Goal: Task Accomplishment & Management: Complete application form

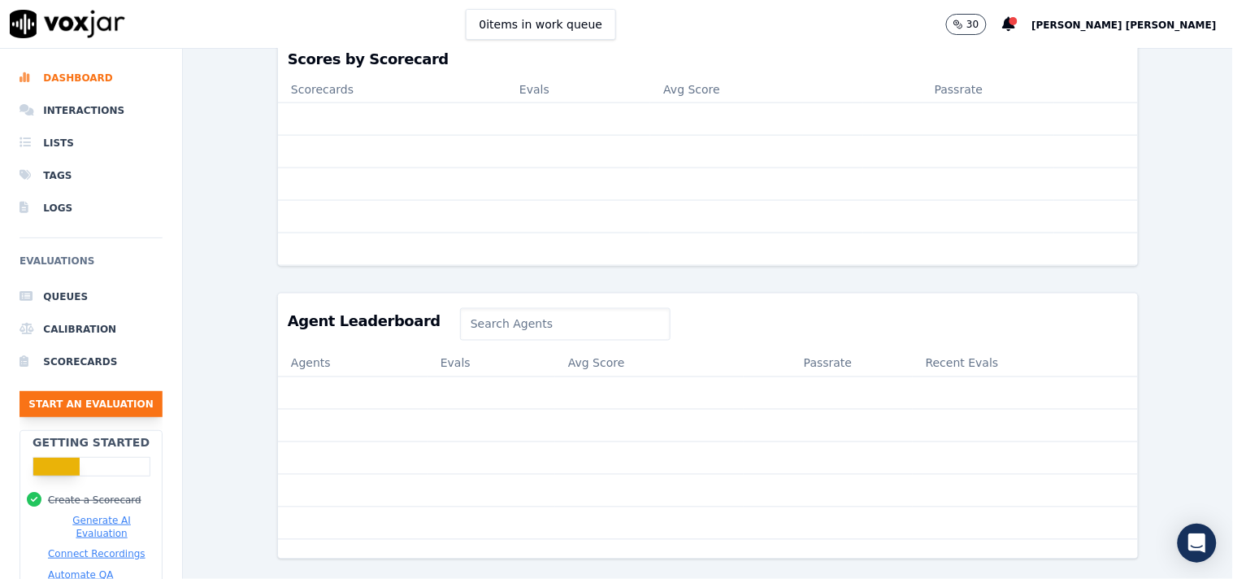
click at [131, 398] on button "Start an Evaluation" at bounding box center [91, 404] width 143 height 26
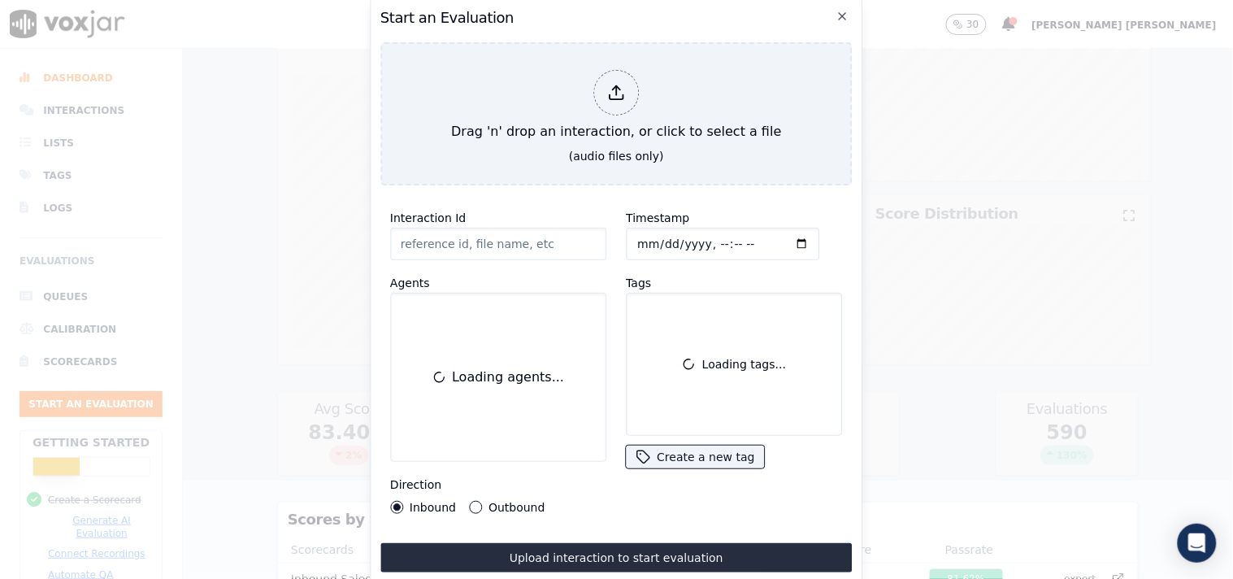
scroll to position [98, 0]
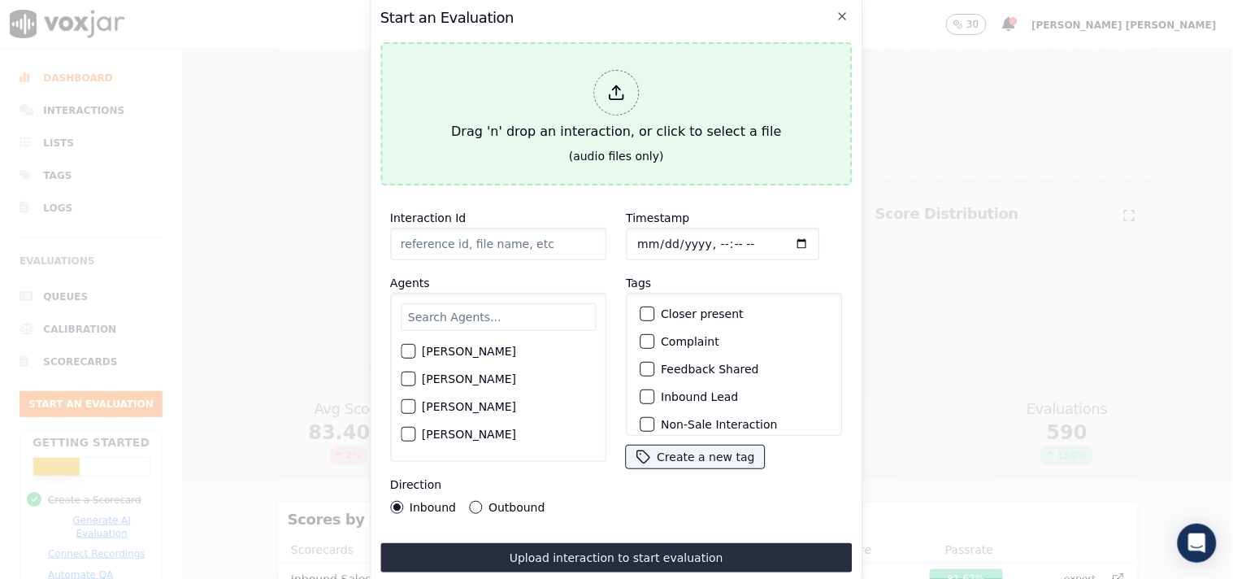
click at [626, 93] on div at bounding box center [616, 93] width 46 height 46
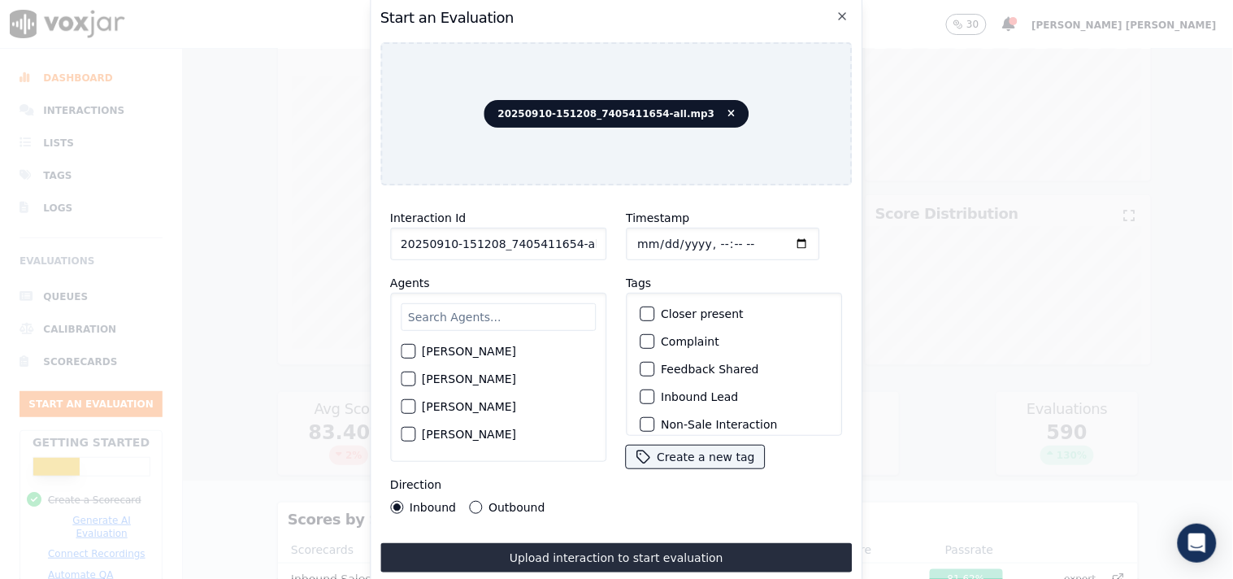
click at [566, 241] on input "20250910-151208_7405411654-all.mp3" at bounding box center [498, 244] width 216 height 33
drag, startPoint x: 563, startPoint y: 236, endPoint x: 605, endPoint y: 237, distance: 42.3
click at [605, 237] on div "Interaction Id 20250910-151208_7405411654-all.mp3 Agents [PERSON_NAME] [PERSON_…" at bounding box center [498, 360] width 236 height 325
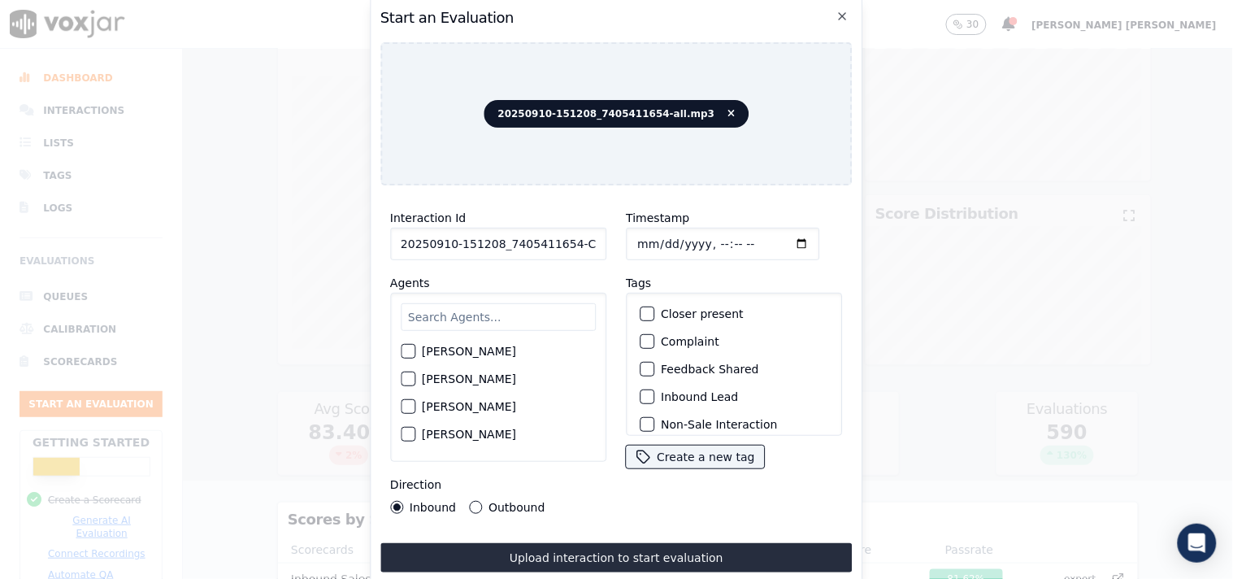
type input "20250910-151208_7405411654-C1"
click at [639, 233] on input "Timestamp" at bounding box center [722, 244] width 193 height 33
type input "[DATE]T22:05"
click at [493, 323] on input "text" at bounding box center [498, 317] width 195 height 28
type input "kel"
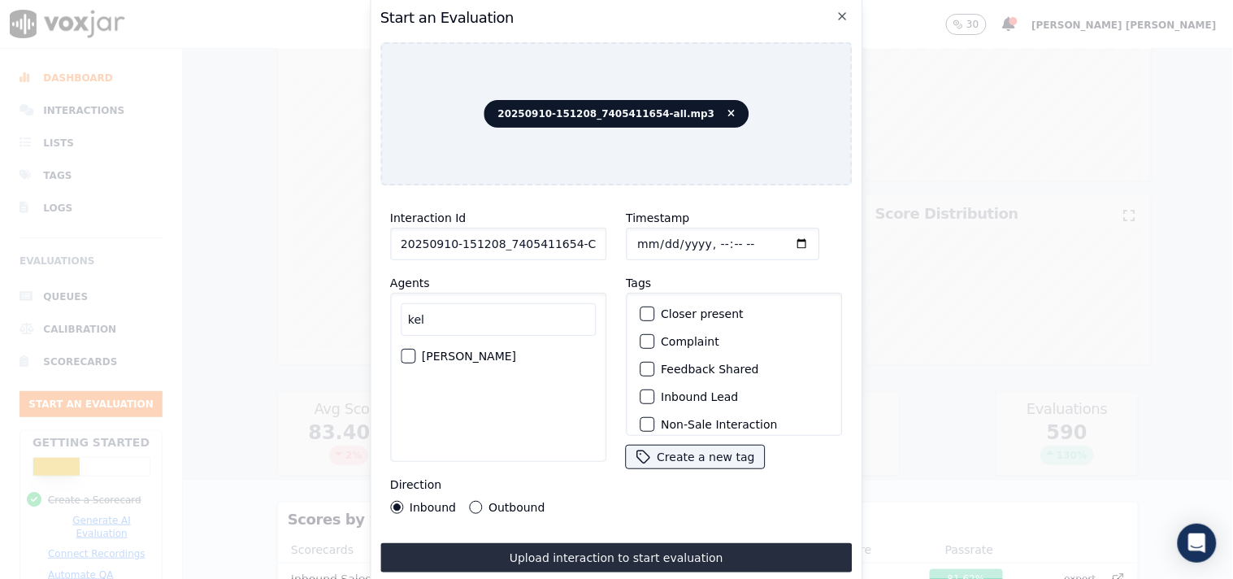
click at [514, 353] on label "[PERSON_NAME]" at bounding box center [469, 355] width 94 height 11
click at [415, 353] on button "[PERSON_NAME]" at bounding box center [408, 356] width 15 height 15
click at [705, 392] on label "Inbound Lead" at bounding box center [699, 396] width 77 height 11
click at [654, 392] on button "Inbound Lead" at bounding box center [646, 396] width 15 height 15
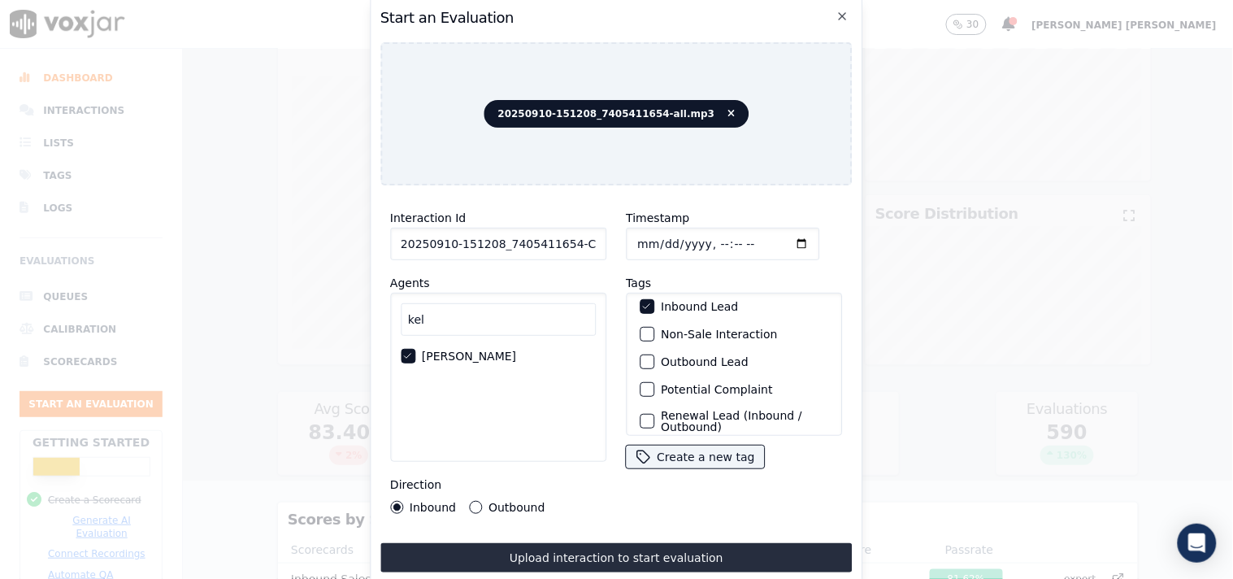
scroll to position [98, 0]
click at [696, 334] on label "Non-Sale Interaction" at bounding box center [719, 333] width 116 height 11
click at [654, 334] on button "Non-Sale Interaction" at bounding box center [646, 334] width 15 height 15
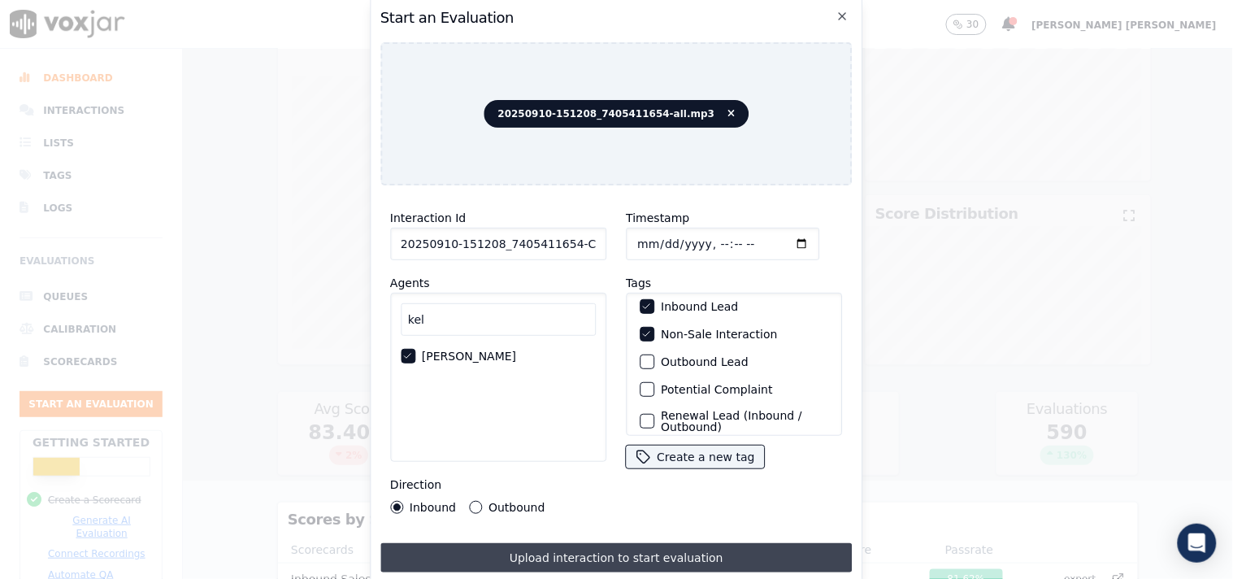
click at [504, 548] on button "Upload interaction to start evaluation" at bounding box center [616, 557] width 472 height 29
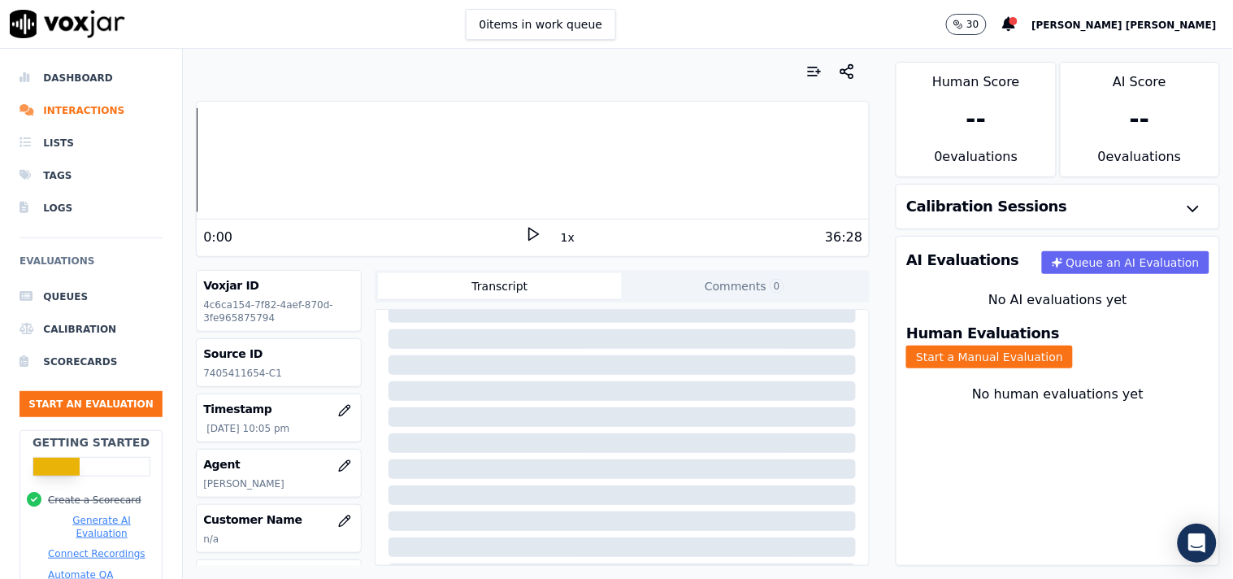
scroll to position [180, 0]
click at [1073, 351] on button "Start a Manual Evaluation" at bounding box center [989, 356] width 167 height 23
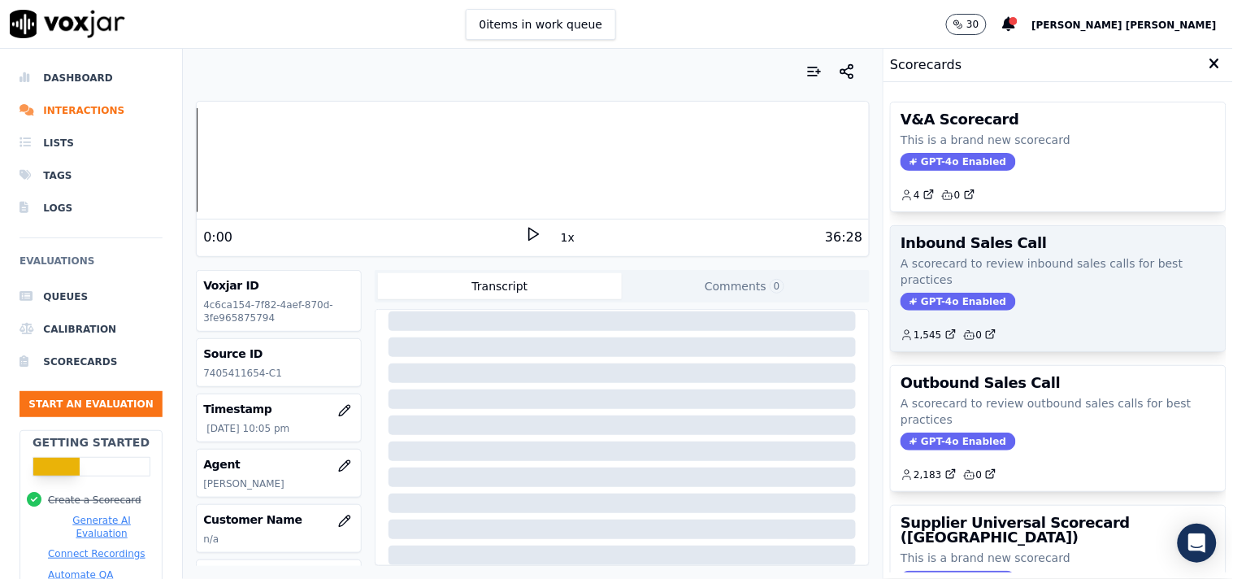
click at [960, 306] on span "GPT-4o Enabled" at bounding box center [957, 302] width 115 height 18
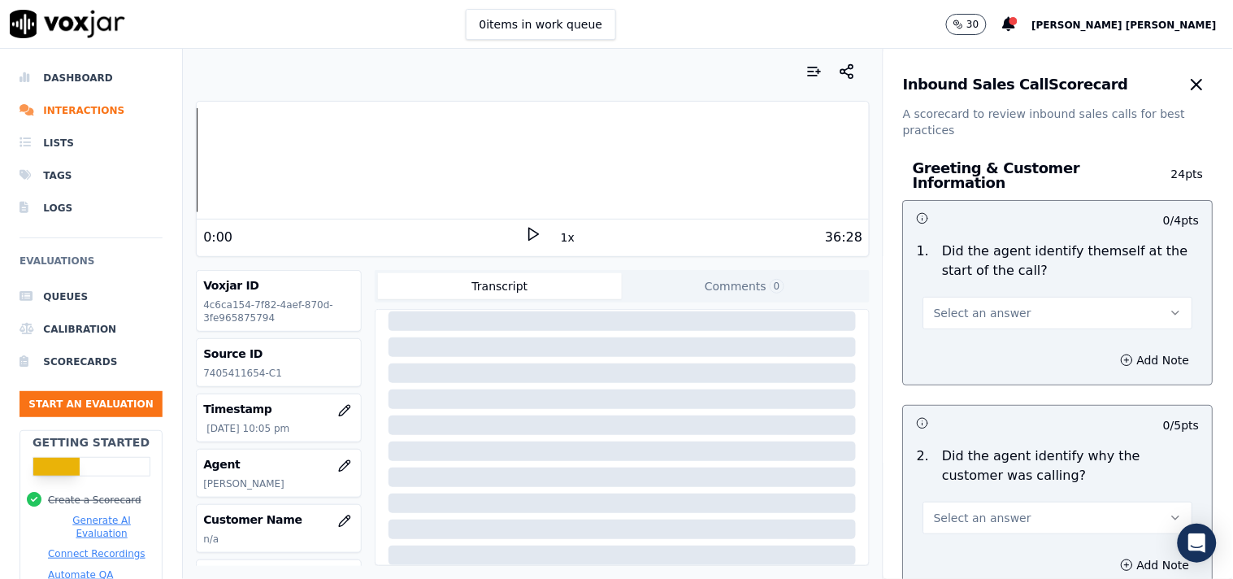
click at [1002, 293] on div "Select an answer" at bounding box center [1058, 311] width 270 height 36
click at [999, 297] on button "Select an answer" at bounding box center [1058, 313] width 270 height 33
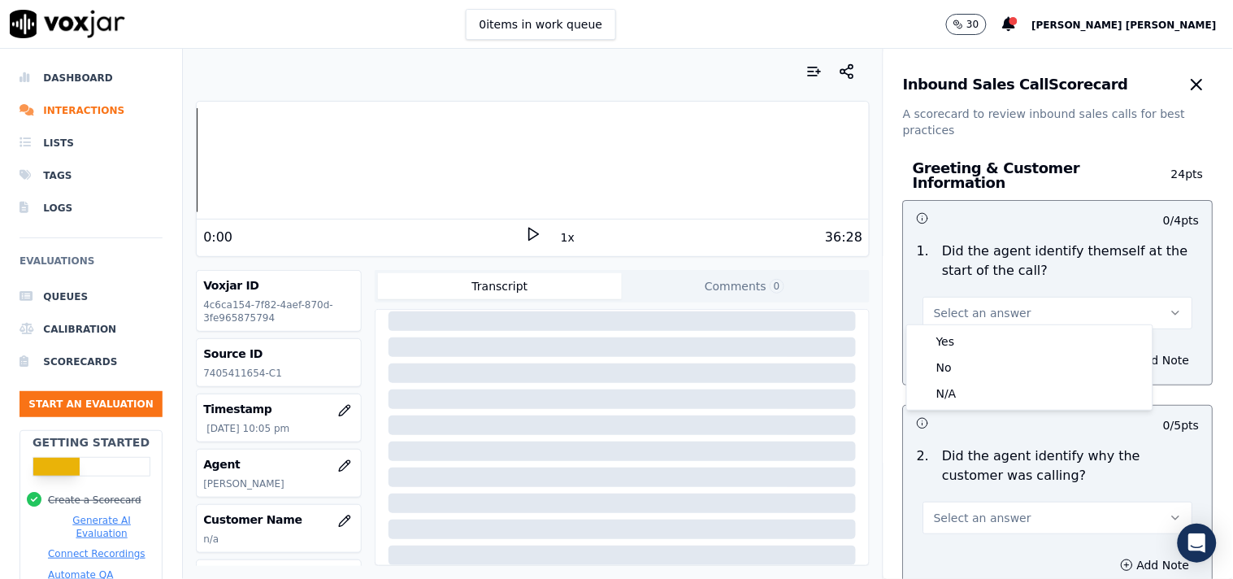
click at [973, 340] on div "Yes" at bounding box center [1029, 341] width 239 height 26
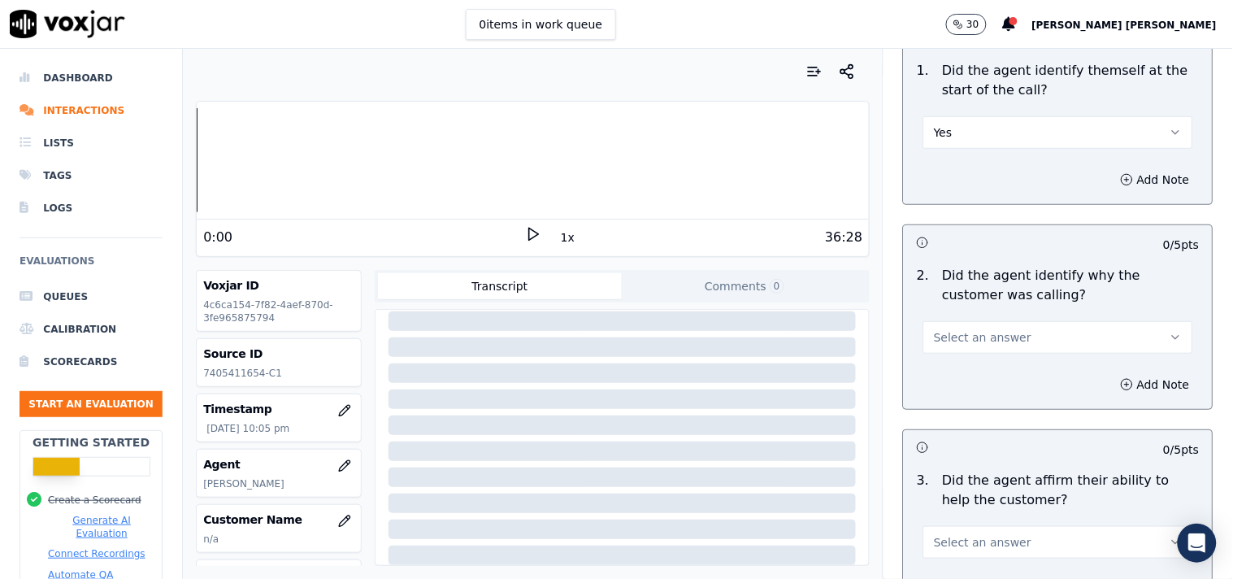
click at [961, 337] on button "Select an answer" at bounding box center [1058, 337] width 270 height 33
click at [952, 377] on div "Yes" at bounding box center [1029, 366] width 239 height 26
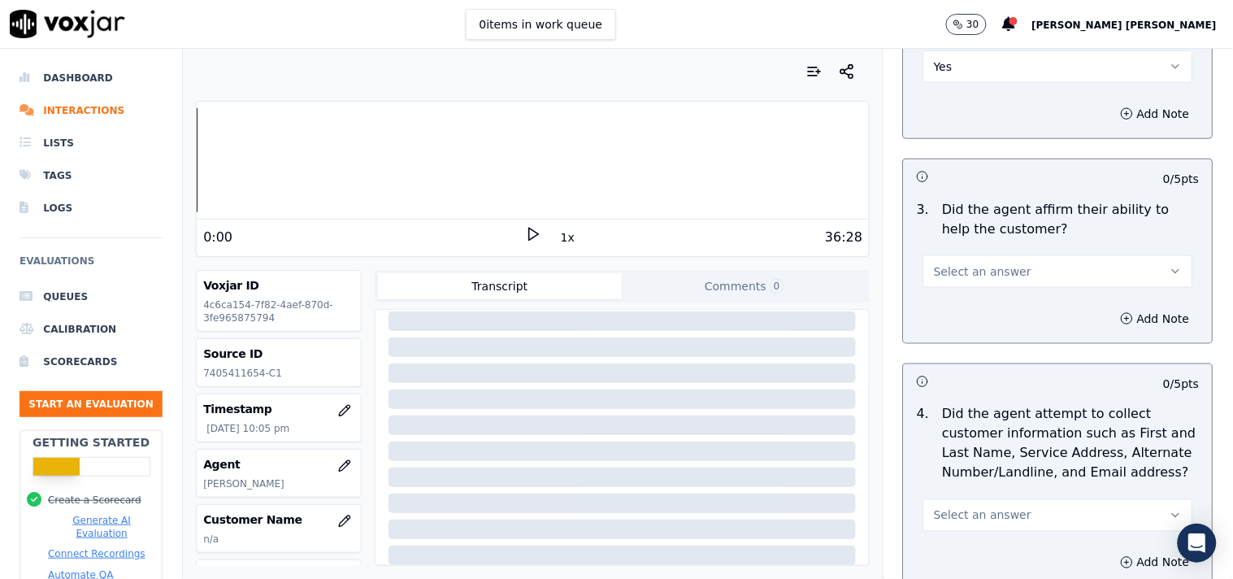
click at [994, 276] on button "Select an answer" at bounding box center [1058, 271] width 270 height 33
click at [989, 309] on div "Yes" at bounding box center [1029, 300] width 239 height 26
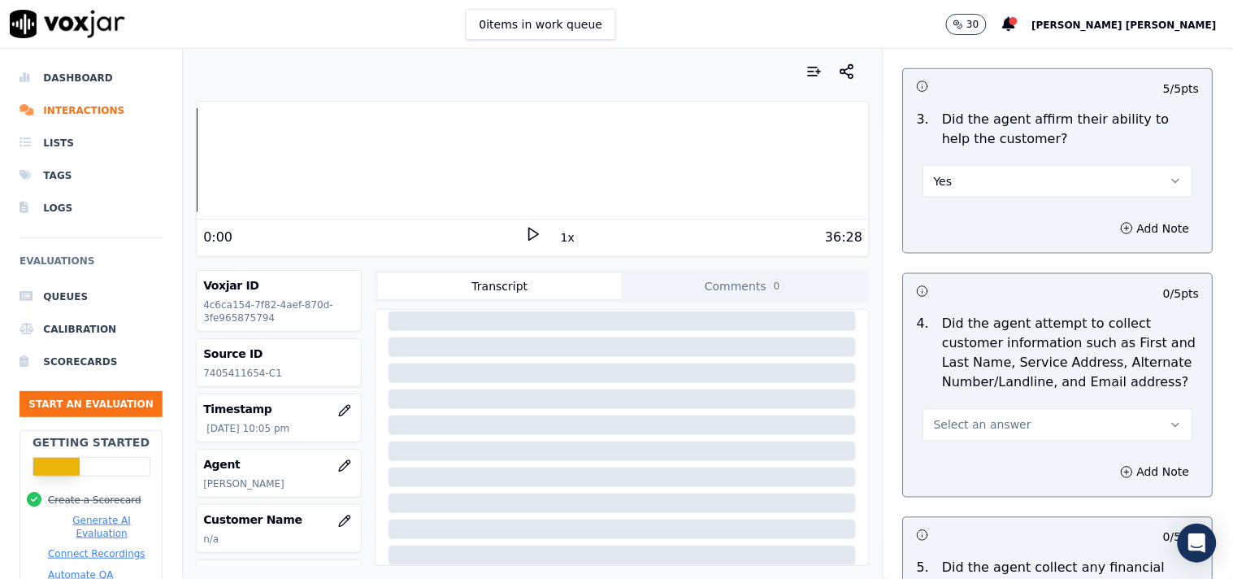
click at [964, 421] on span "Select an answer" at bounding box center [983, 425] width 98 height 16
click at [947, 453] on div "Yes" at bounding box center [1029, 453] width 239 height 26
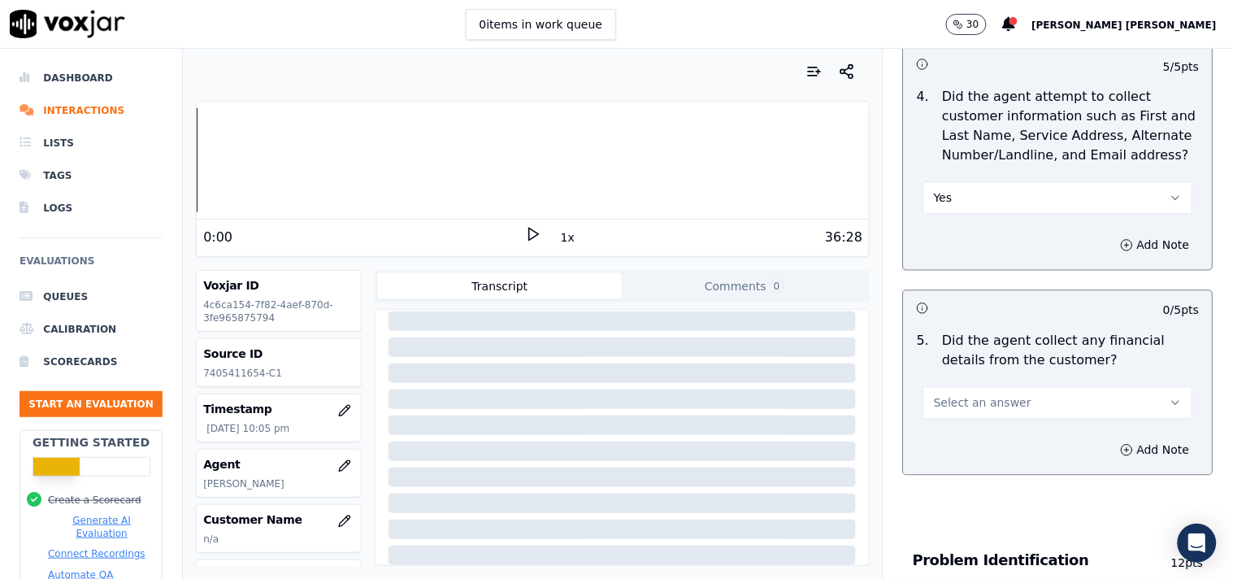
scroll to position [732, 0]
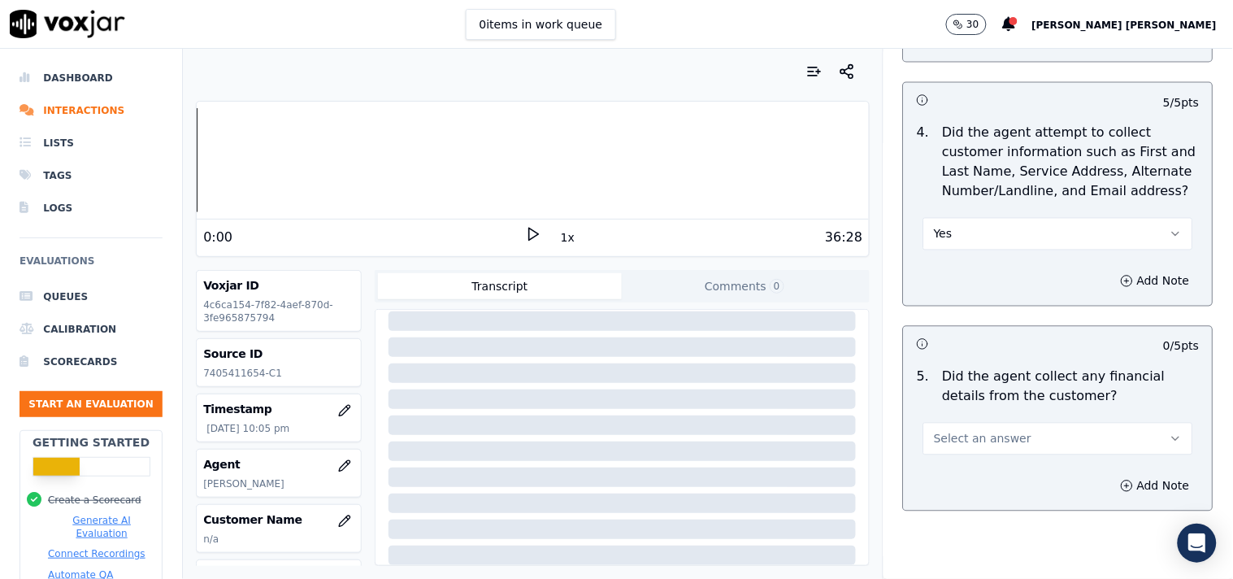
click at [972, 431] on span "Select an answer" at bounding box center [983, 439] width 98 height 16
click at [964, 482] on div "No" at bounding box center [1029, 494] width 239 height 26
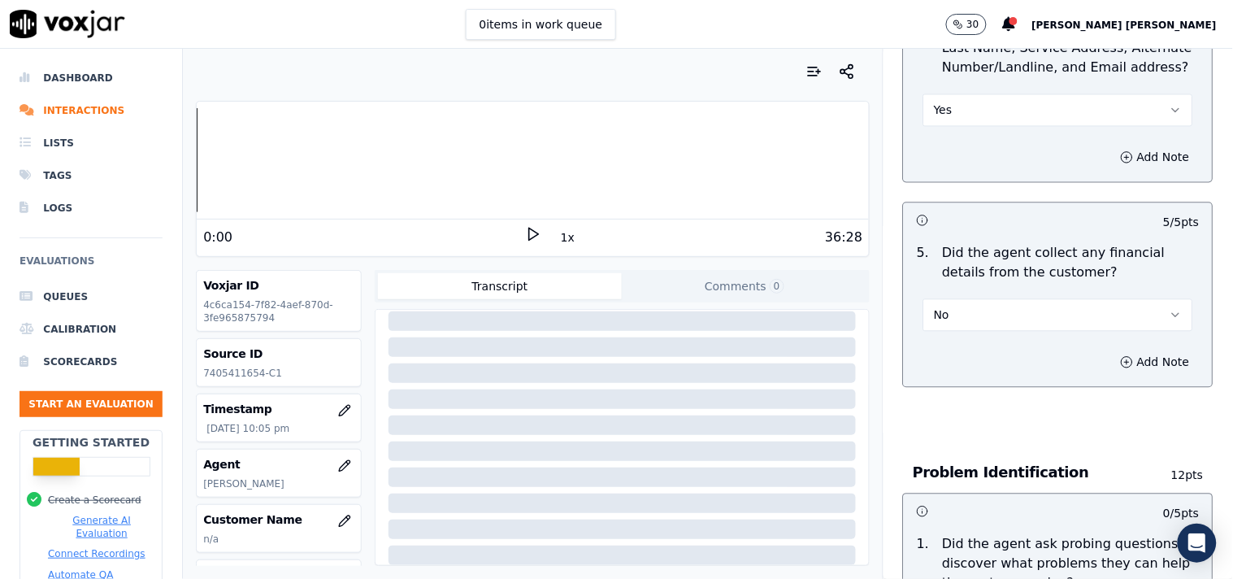
scroll to position [1003, 0]
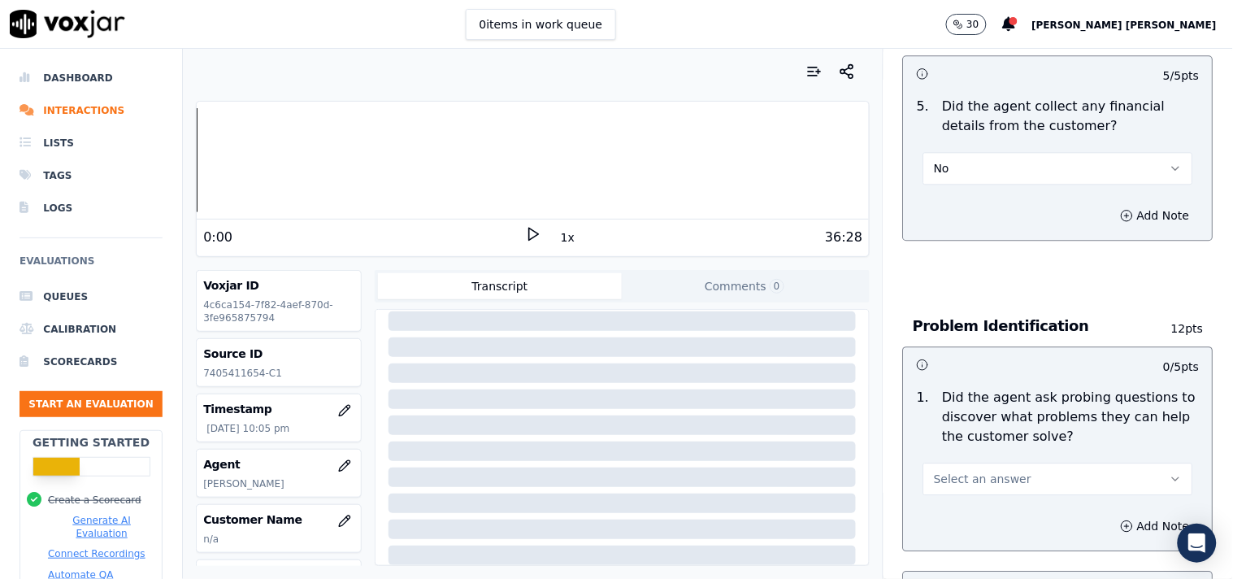
click at [973, 470] on span "Select an answer" at bounding box center [983, 478] width 98 height 16
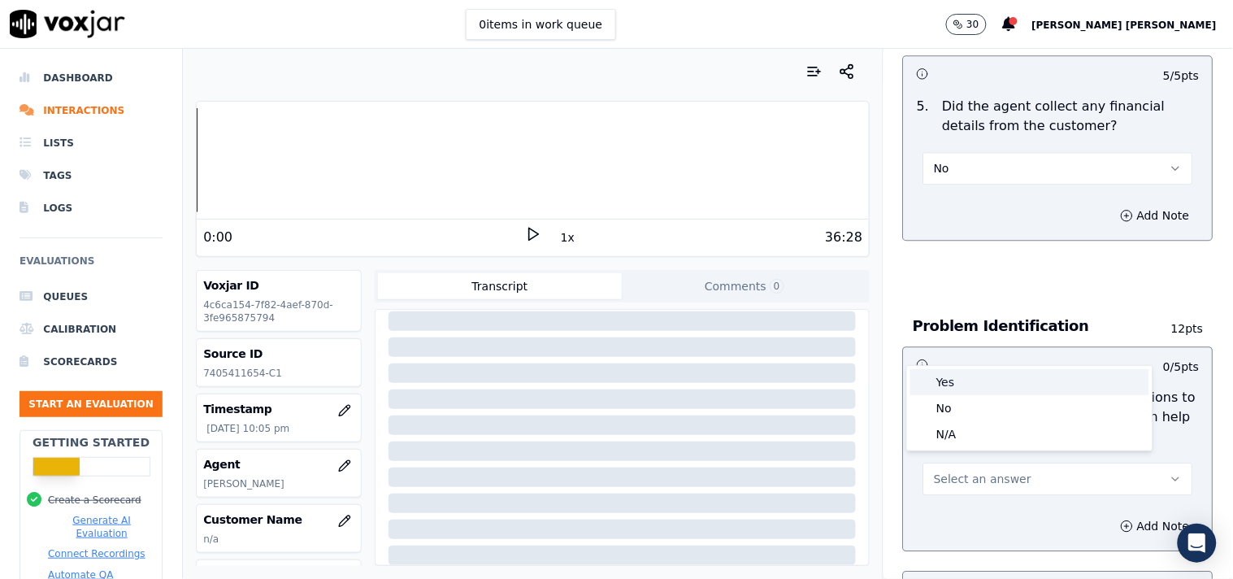
click at [983, 388] on div "Yes" at bounding box center [1029, 382] width 239 height 26
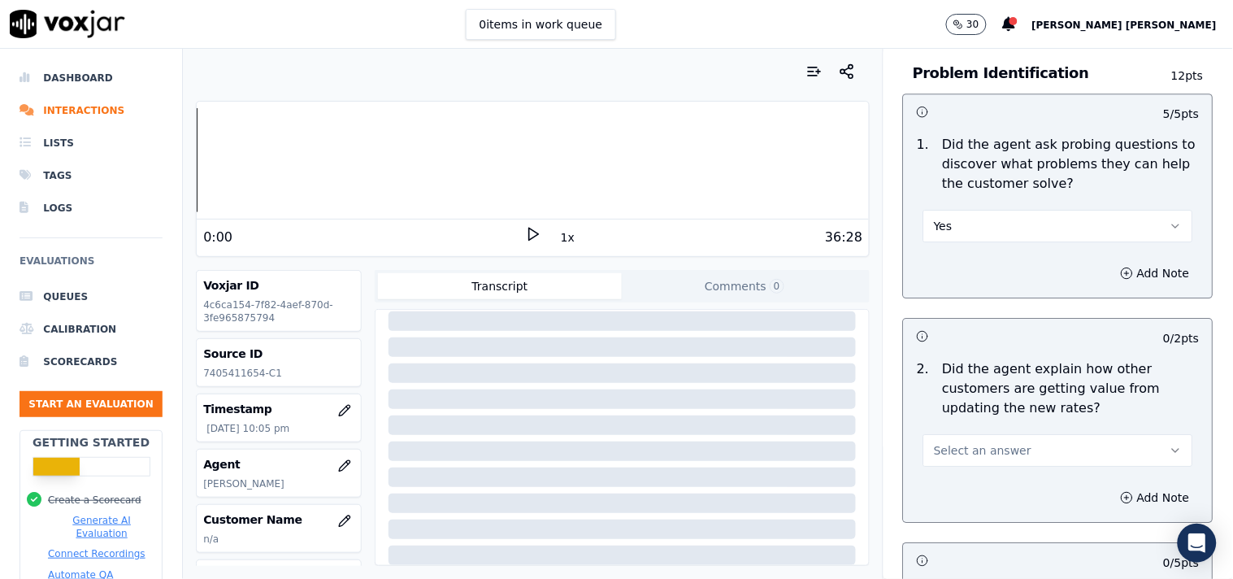
scroll to position [1273, 0]
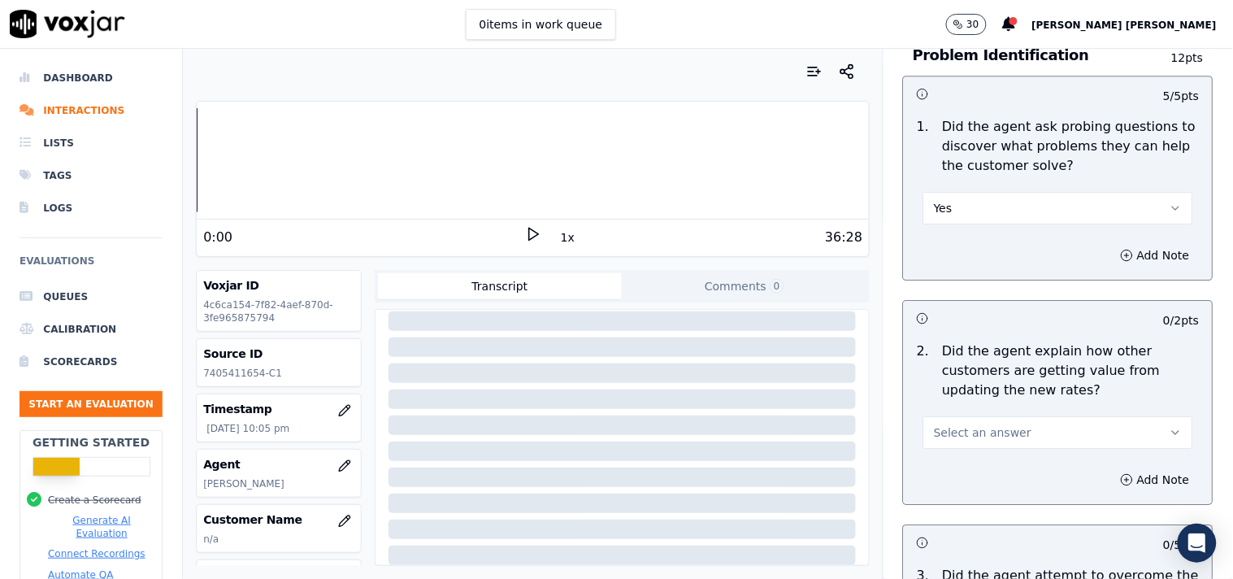
click at [992, 433] on button "Select an answer" at bounding box center [1058, 432] width 270 height 33
click at [962, 491] on div "No" at bounding box center [1029, 487] width 239 height 26
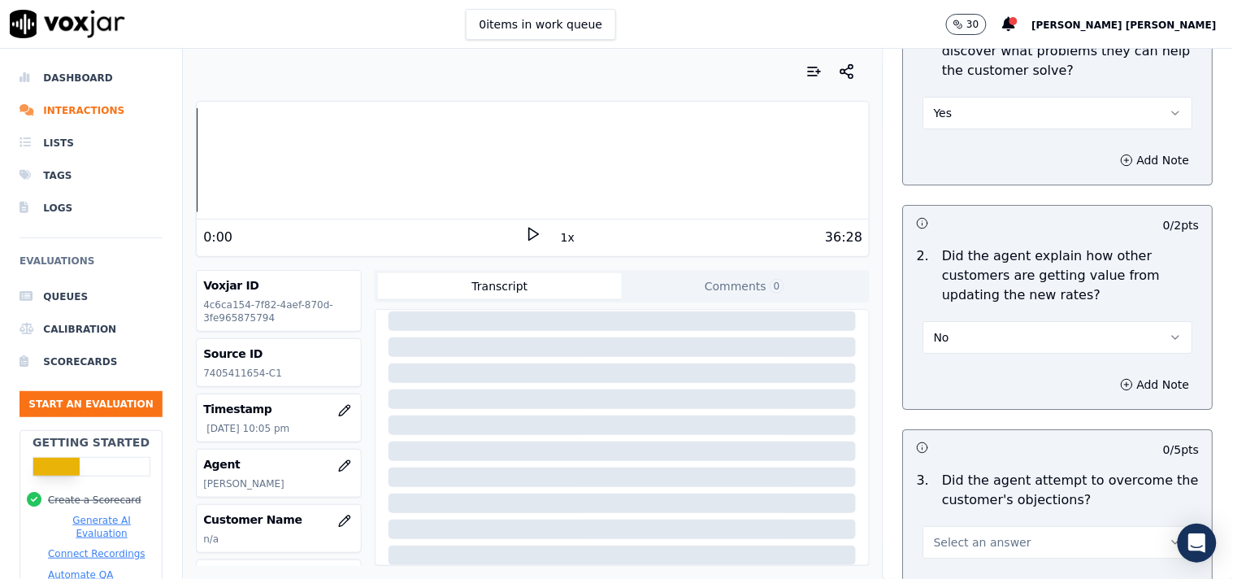
scroll to position [1545, 0]
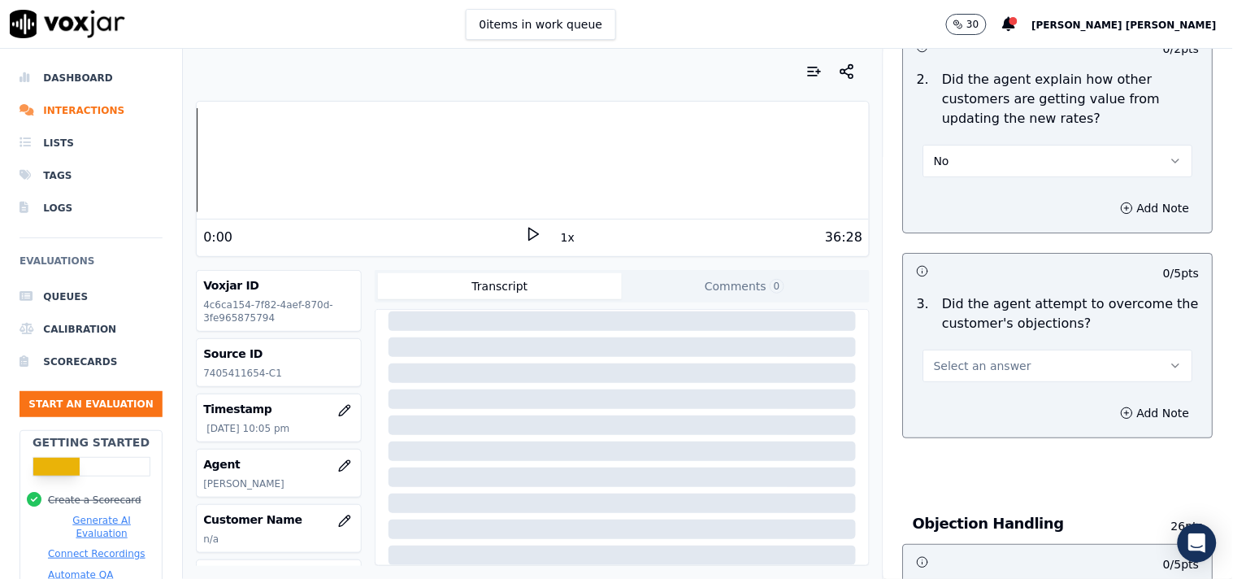
click at [995, 371] on button "Select an answer" at bounding box center [1058, 365] width 270 height 33
click at [981, 394] on div "Yes" at bounding box center [1029, 395] width 239 height 26
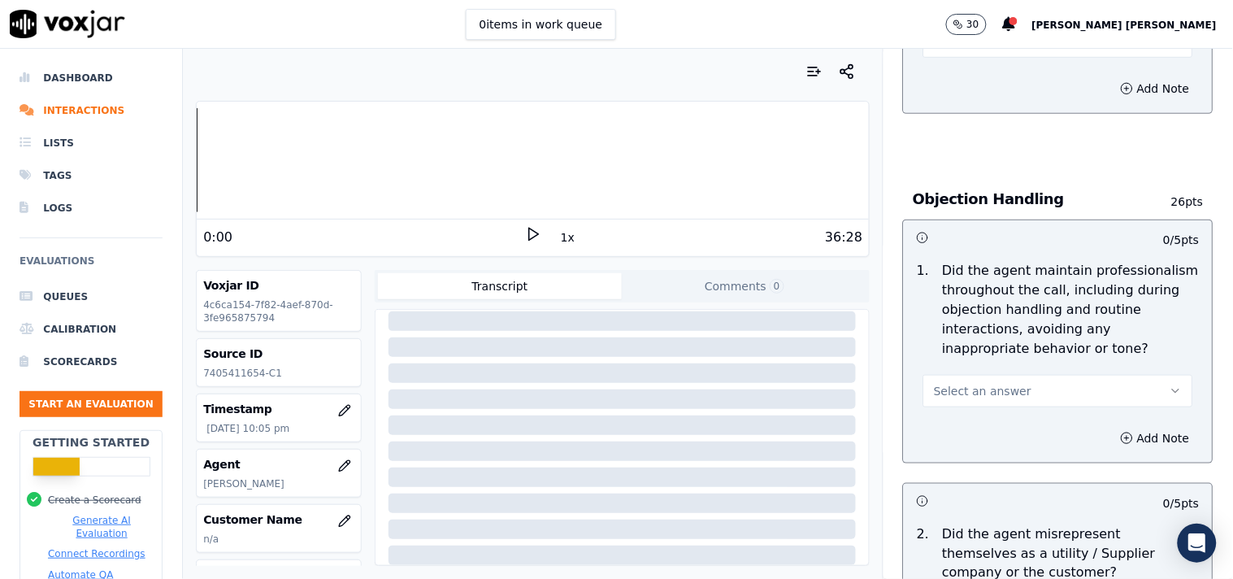
scroll to position [1905, 0]
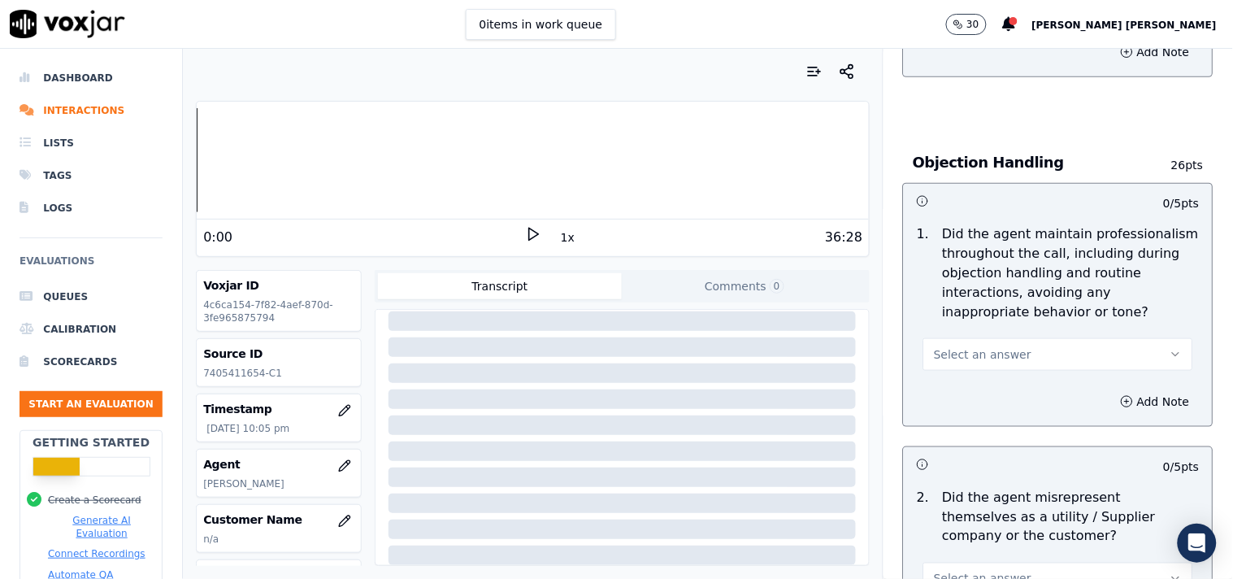
click at [971, 367] on div "1 . Did the agent maintain professionalism throughout the call, including durin…" at bounding box center [1058, 297] width 309 height 159
click at [979, 355] on button "Select an answer" at bounding box center [1058, 354] width 270 height 33
click at [965, 382] on div "Yes" at bounding box center [1029, 383] width 239 height 26
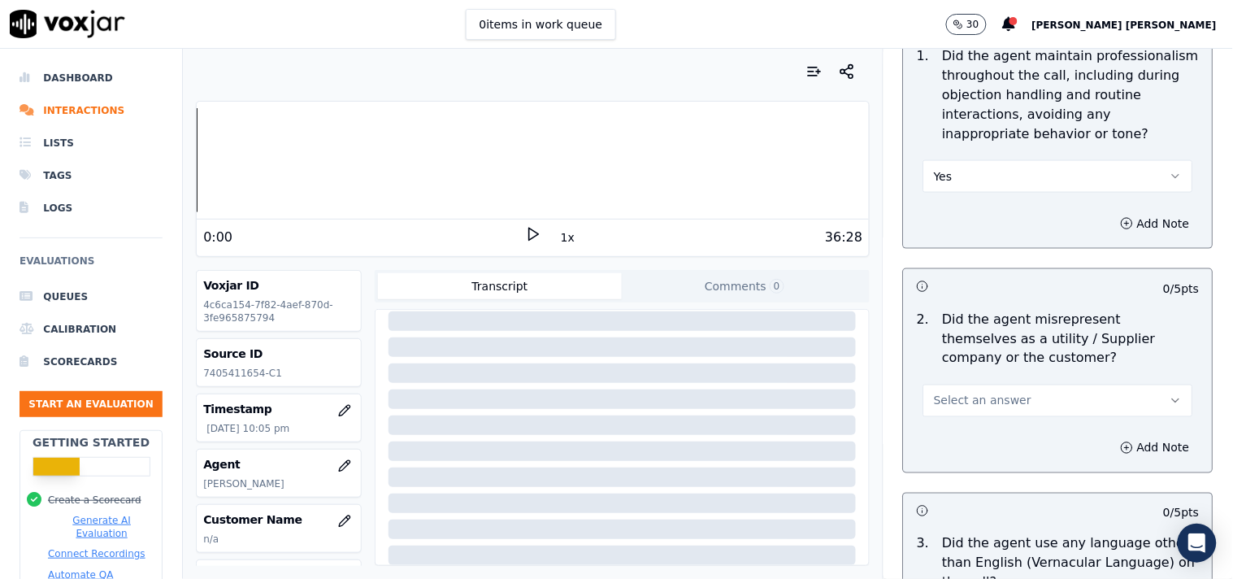
scroll to position [2086, 0]
click at [977, 393] on span "Select an answer" at bounding box center [983, 398] width 98 height 16
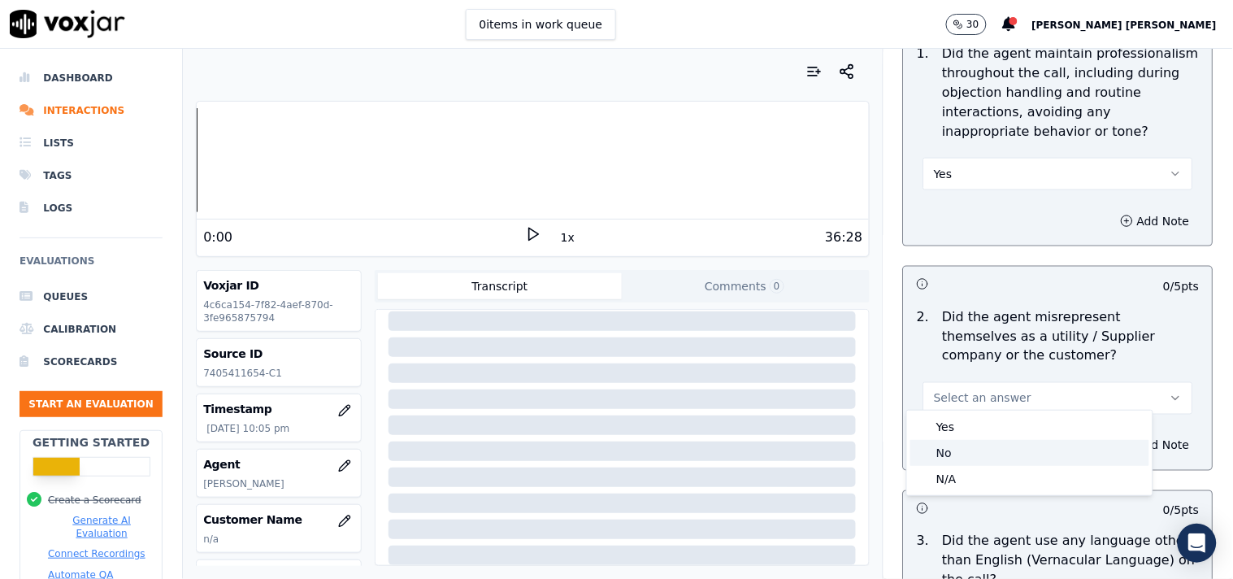
click at [968, 450] on div "No" at bounding box center [1029, 453] width 239 height 26
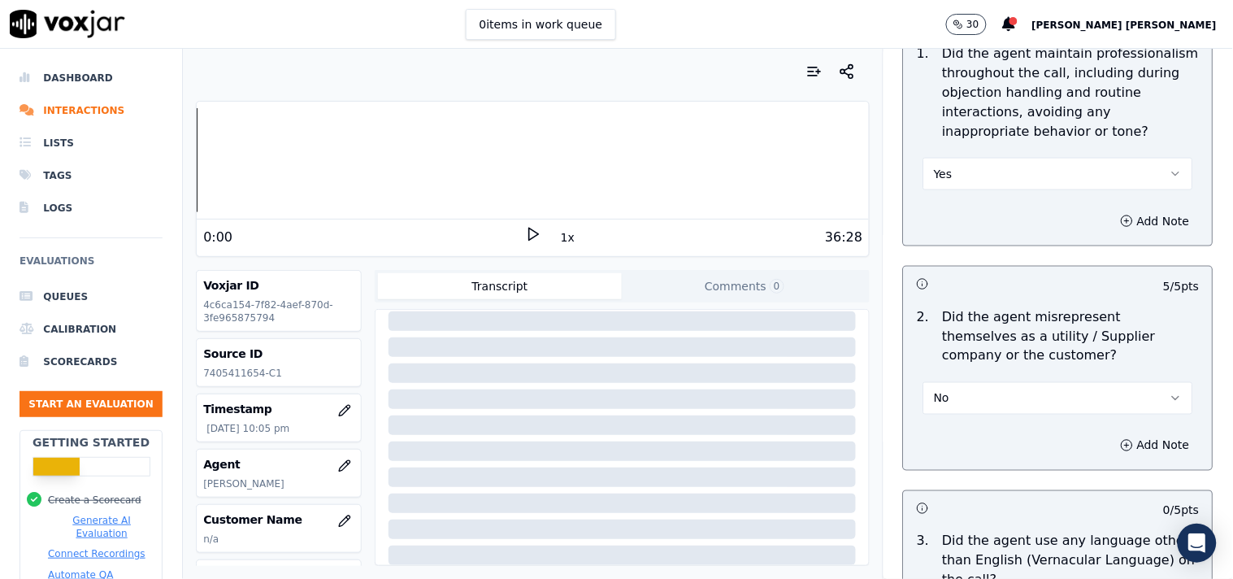
scroll to position [2267, 0]
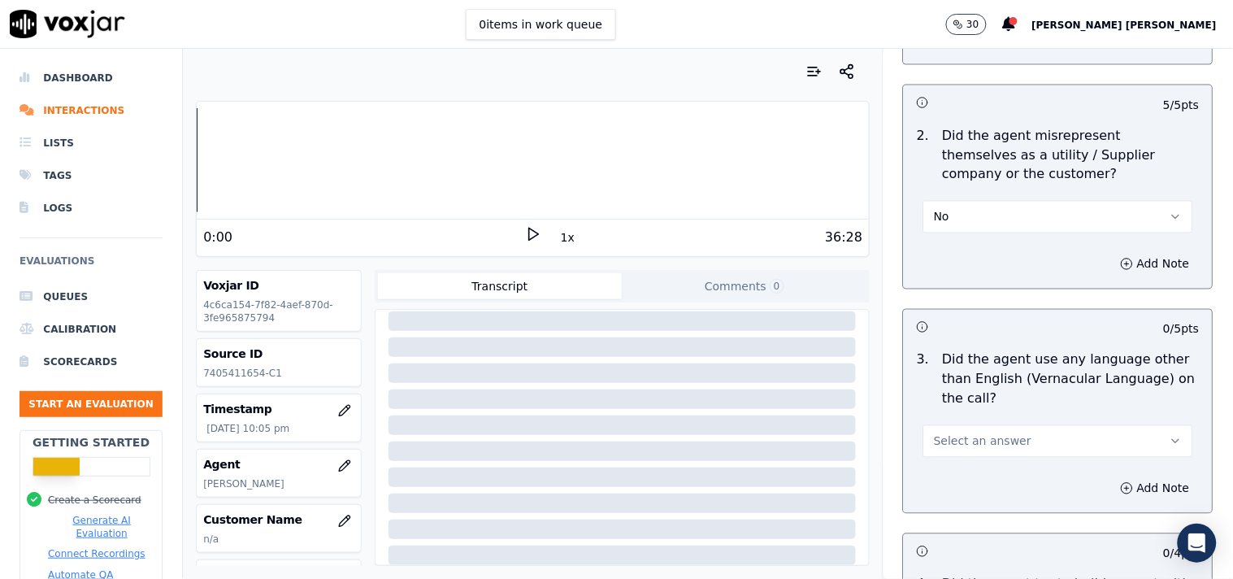
click at [967, 453] on div "3 . Did the agent use any language other than English (Vernacular Language) on …" at bounding box center [1058, 404] width 309 height 120
click at [969, 444] on button "Select an answer" at bounding box center [1058, 441] width 270 height 33
click at [959, 492] on div "No" at bounding box center [1029, 496] width 239 height 26
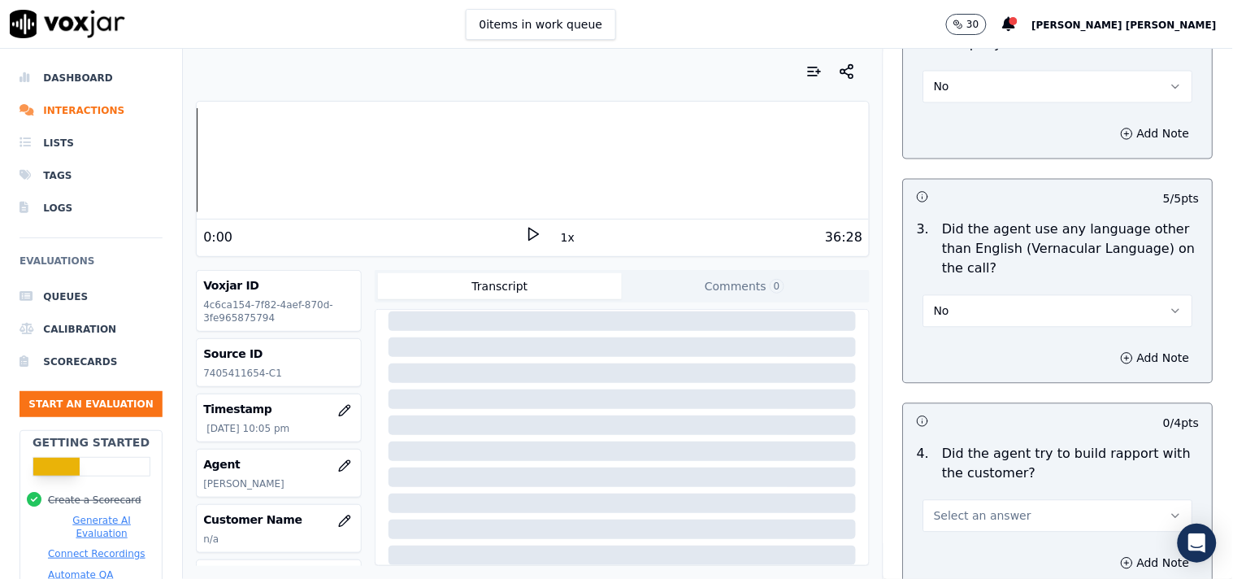
scroll to position [2628, 0]
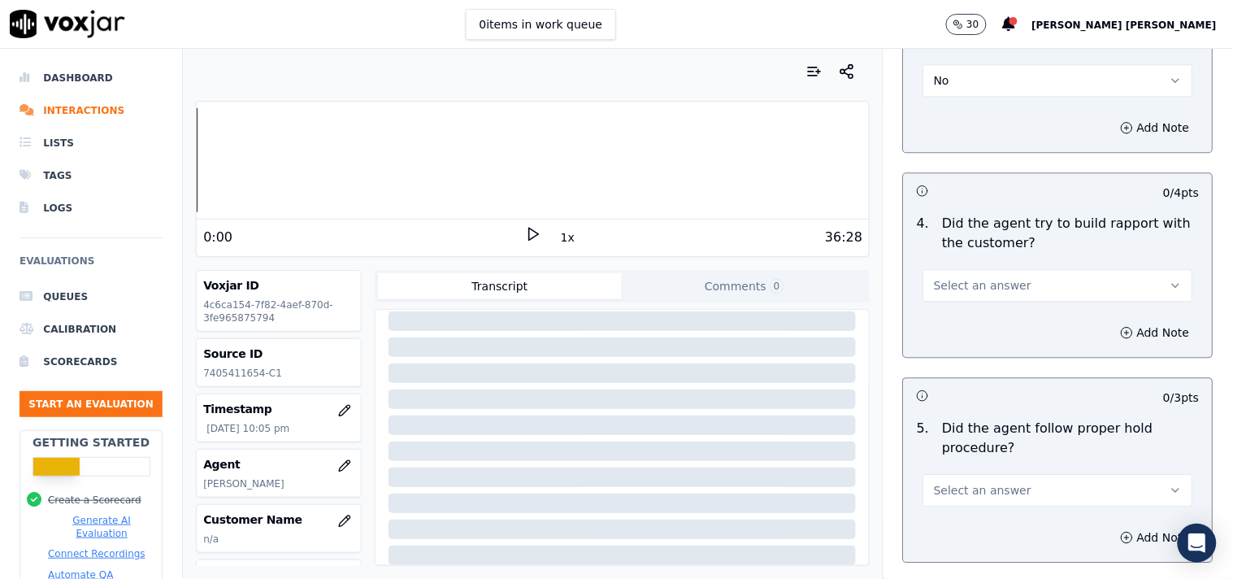
click at [1006, 275] on button "Select an answer" at bounding box center [1058, 285] width 270 height 33
click at [995, 339] on div "No" at bounding box center [1029, 340] width 239 height 26
click at [1016, 272] on button "No" at bounding box center [1058, 285] width 270 height 33
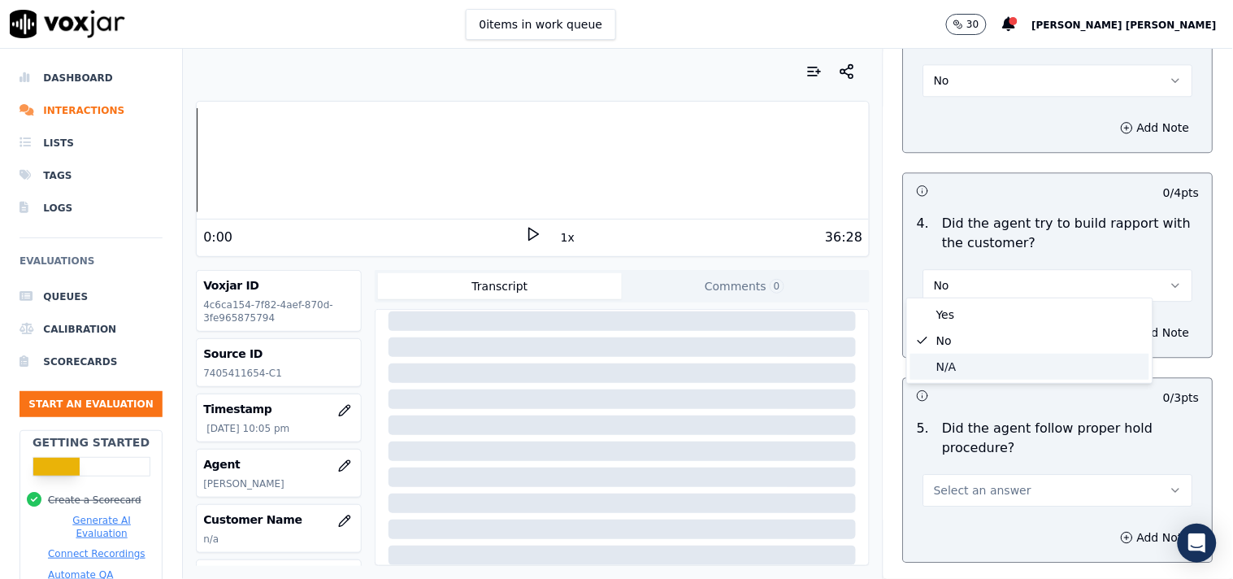
click at [978, 362] on div "N/A" at bounding box center [1029, 366] width 239 height 26
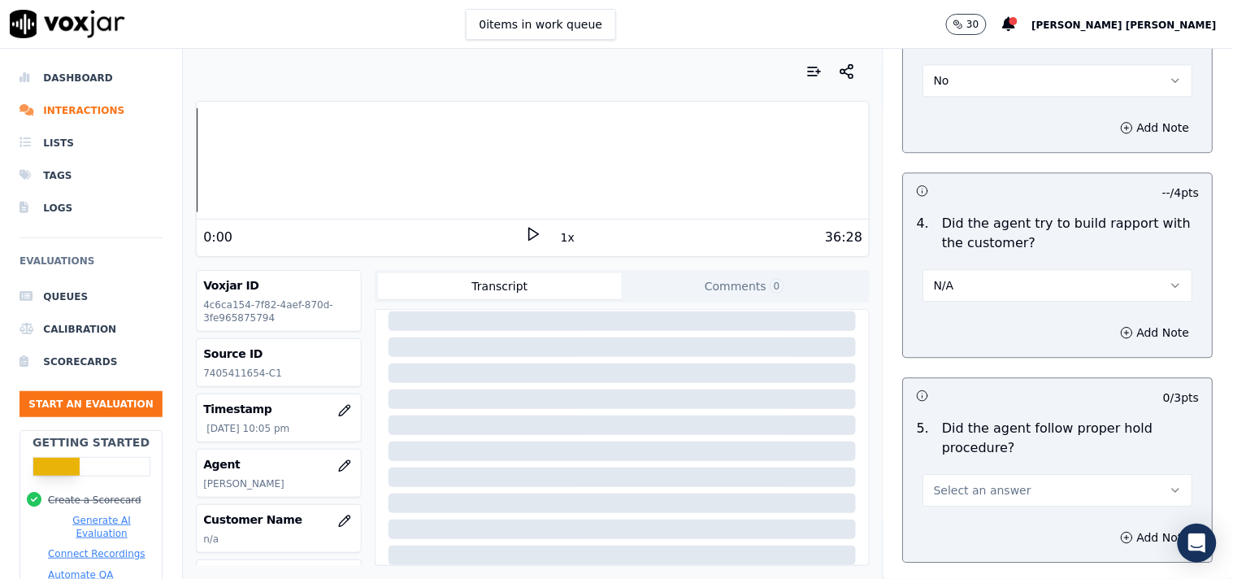
click at [984, 493] on button "Select an answer" at bounding box center [1058, 490] width 270 height 33
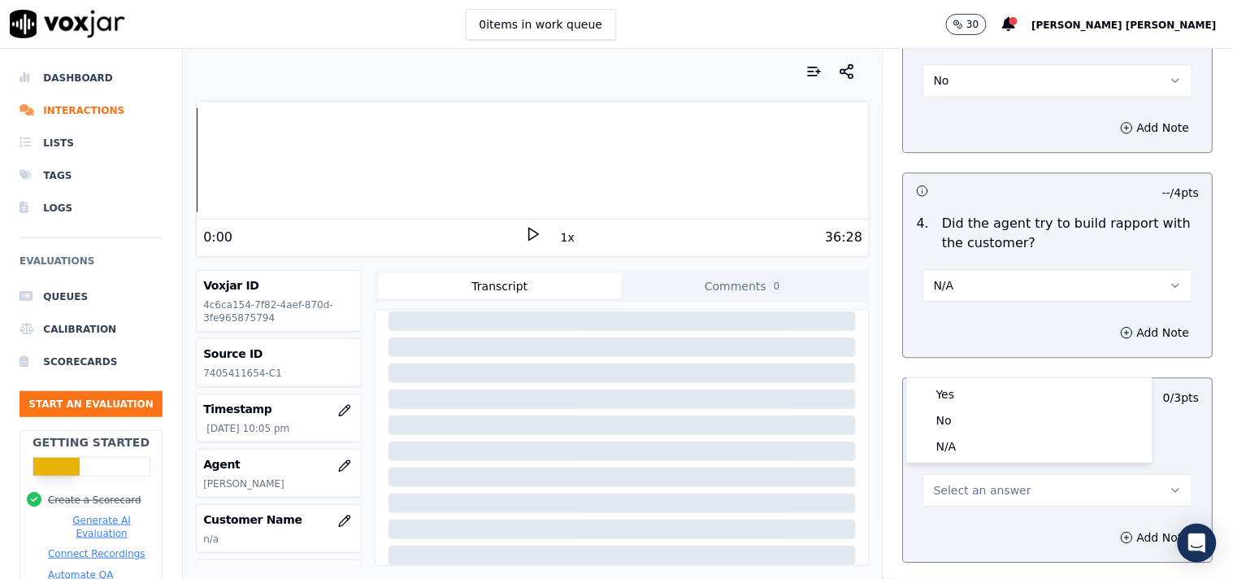
drag, startPoint x: 982, startPoint y: 379, endPoint x: 981, endPoint y: 388, distance: 9.0
click at [981, 388] on div "Yes No N/A" at bounding box center [1029, 420] width 245 height 85
click at [981, 388] on div "Yes" at bounding box center [1029, 394] width 239 height 26
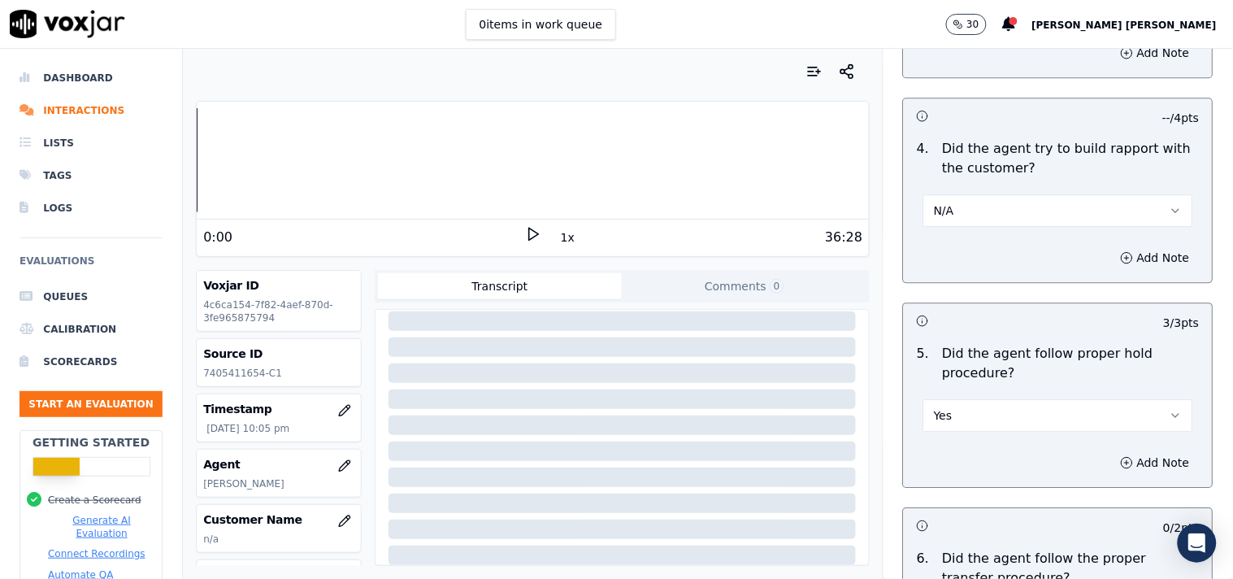
scroll to position [2808, 0]
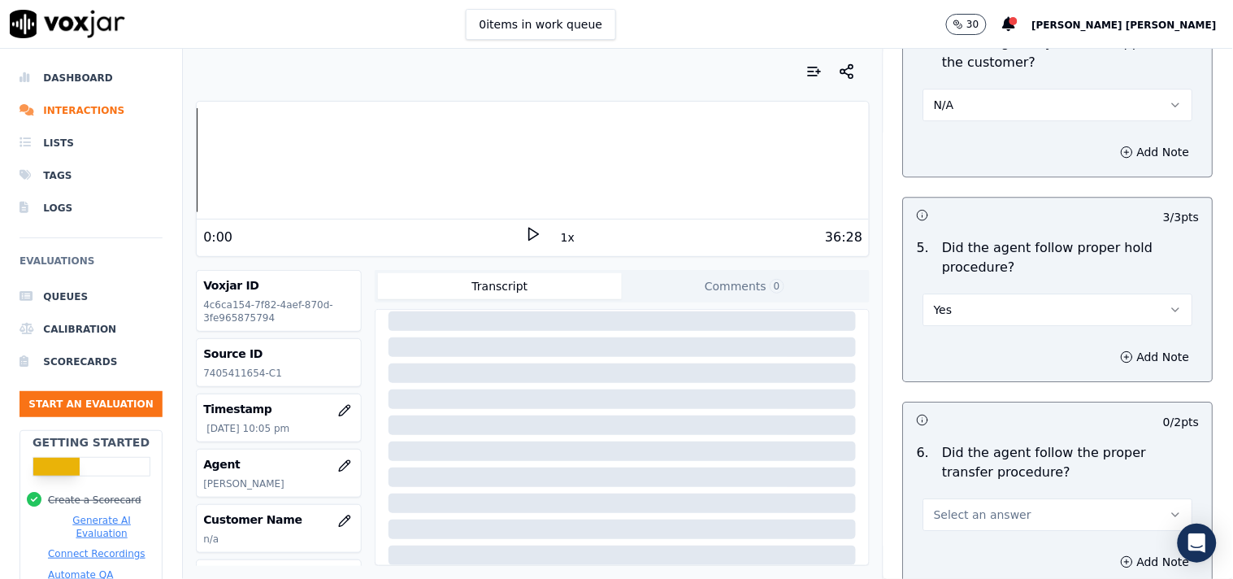
click at [954, 523] on div "6 . Did the agent follow the proper transfer procedure? Select an answer" at bounding box center [1058, 486] width 309 height 101
click at [955, 514] on span "Select an answer" at bounding box center [983, 514] width 98 height 16
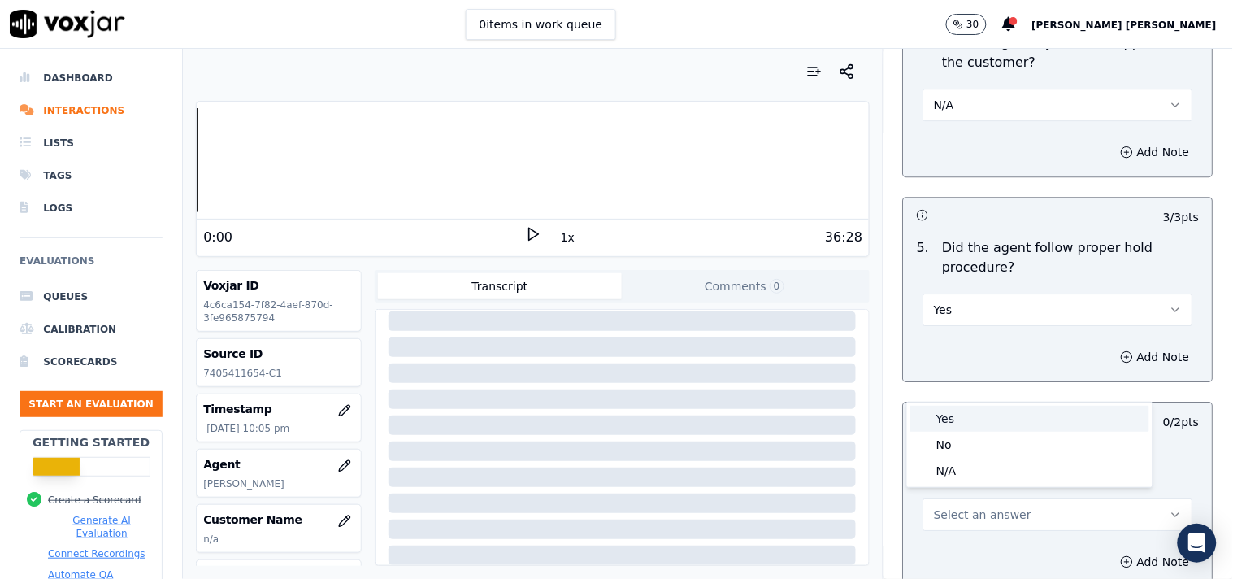
click at [963, 417] on div "Yes" at bounding box center [1029, 418] width 239 height 26
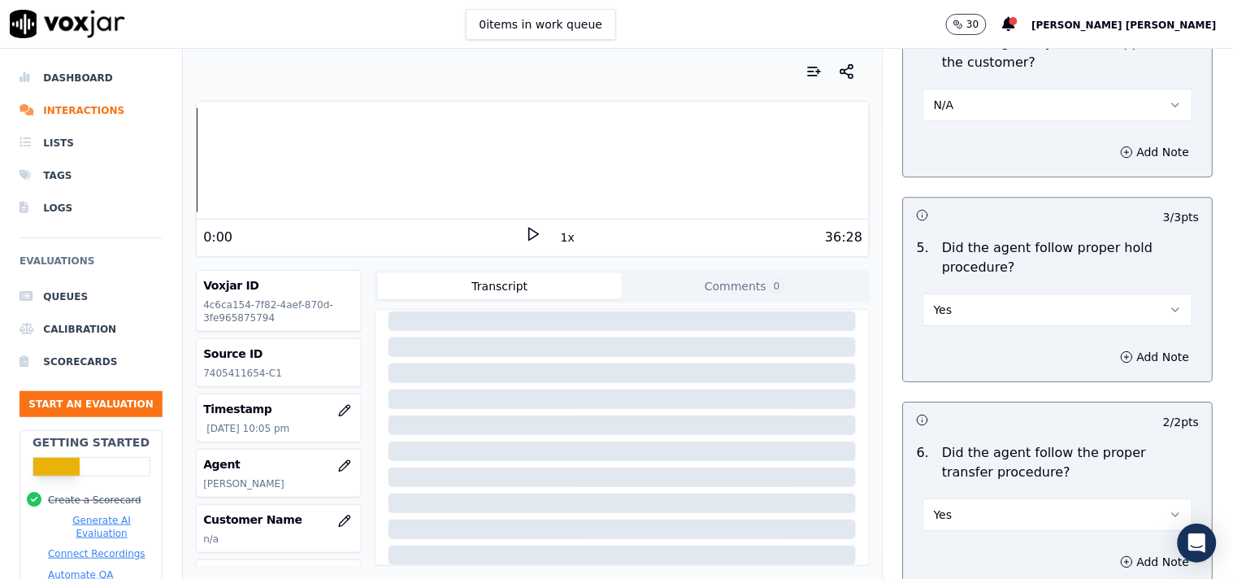
scroll to position [3080, 0]
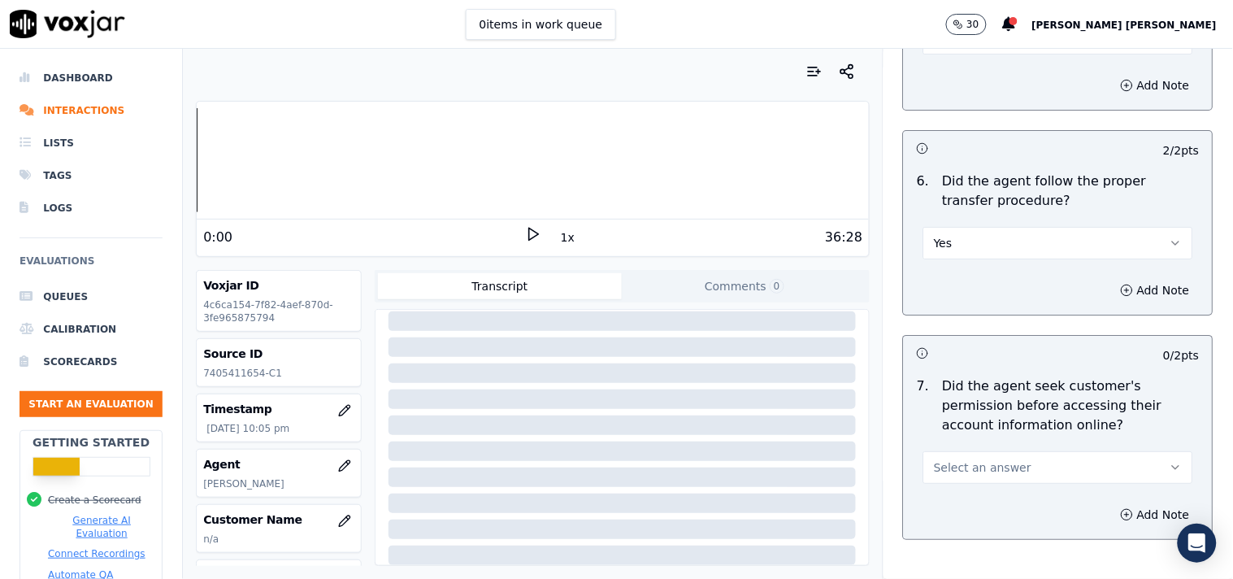
click at [971, 459] on span "Select an answer" at bounding box center [983, 467] width 98 height 16
click at [963, 498] on div "Yes" at bounding box center [1029, 497] width 239 height 26
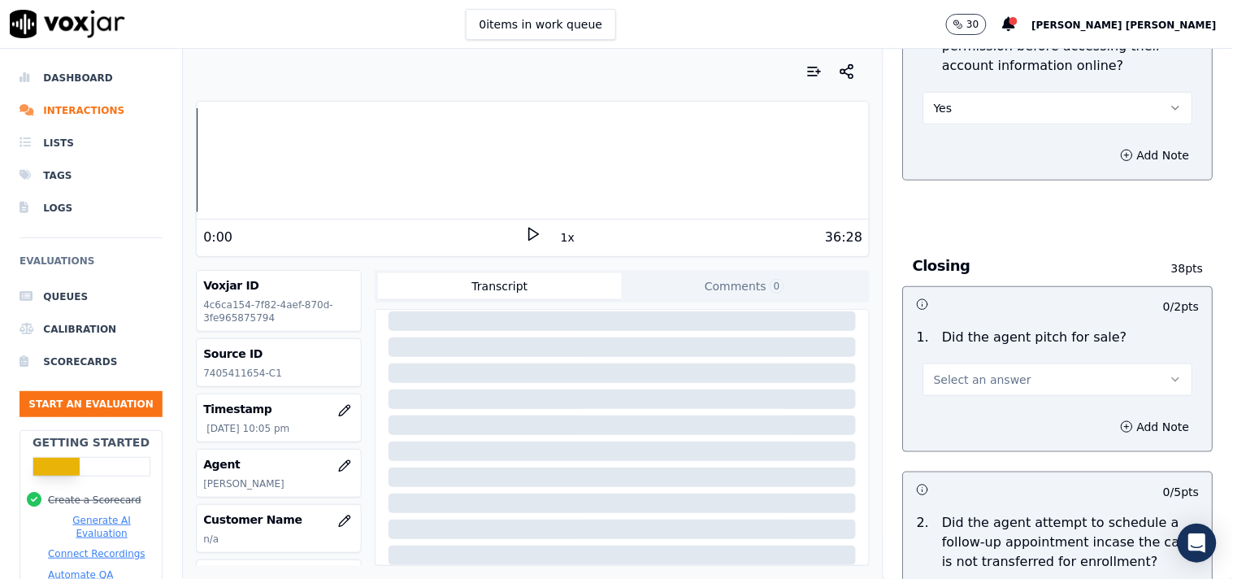
scroll to position [3440, 0]
click at [992, 379] on button "Select an answer" at bounding box center [1058, 378] width 270 height 33
click at [989, 403] on div "Yes" at bounding box center [1029, 407] width 239 height 26
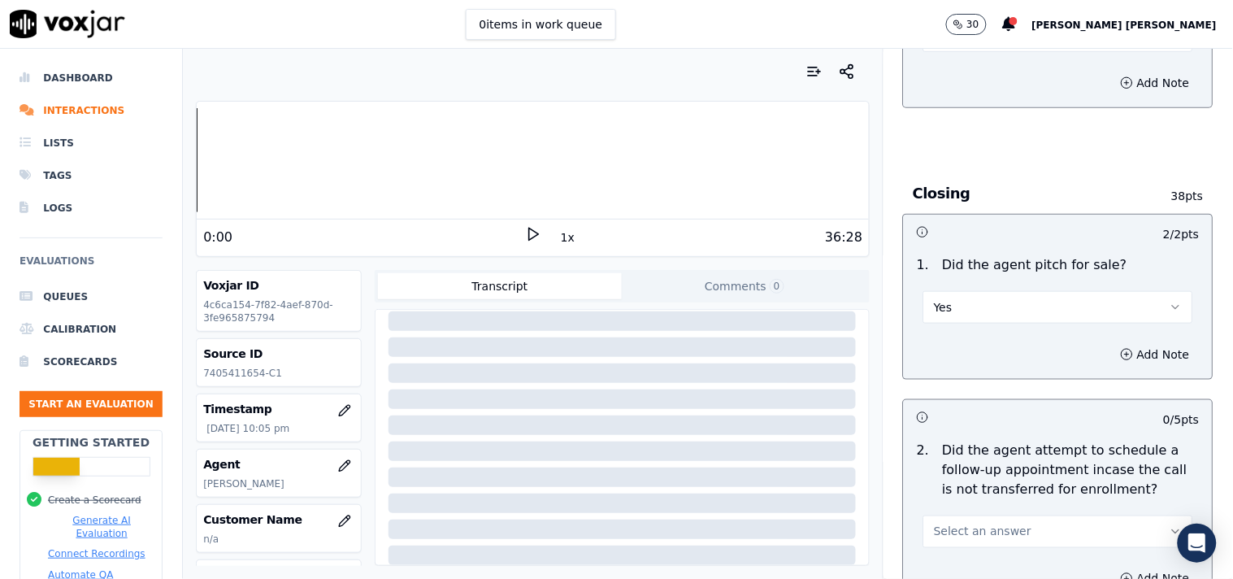
scroll to position [3711, 0]
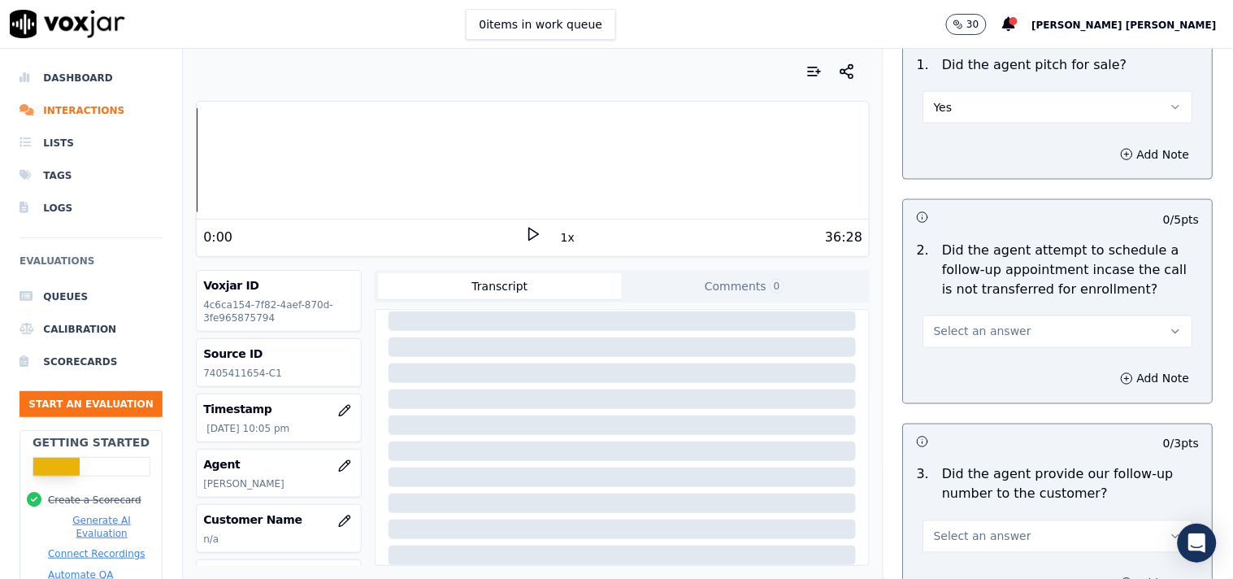
click at [1000, 332] on button "Select an answer" at bounding box center [1058, 331] width 270 height 33
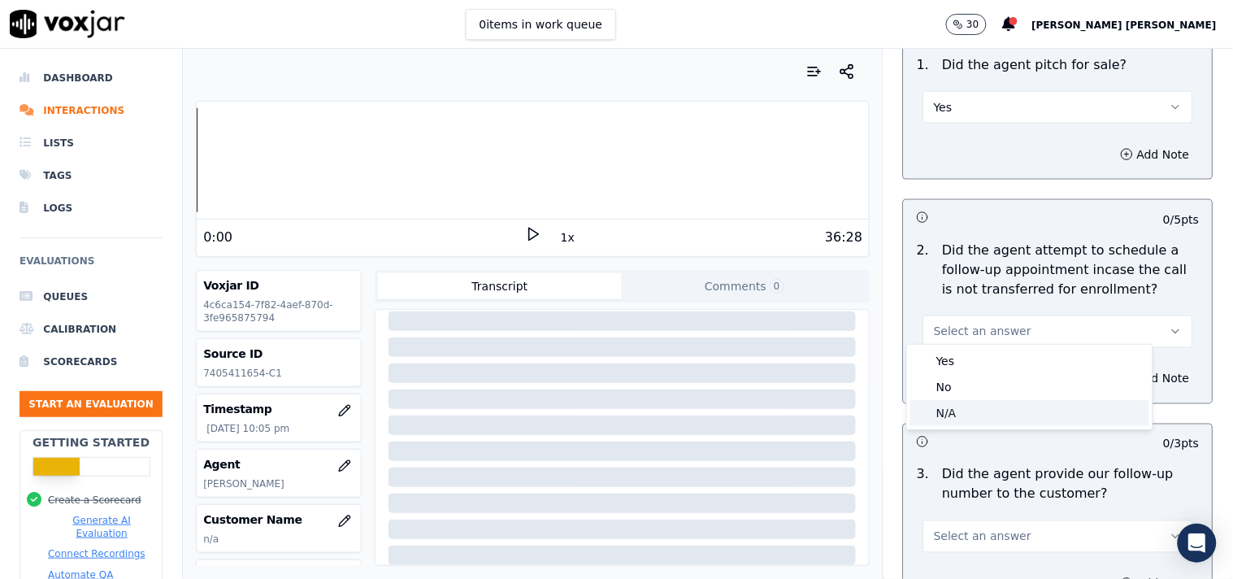
click at [986, 416] on div "N/A" at bounding box center [1029, 413] width 239 height 26
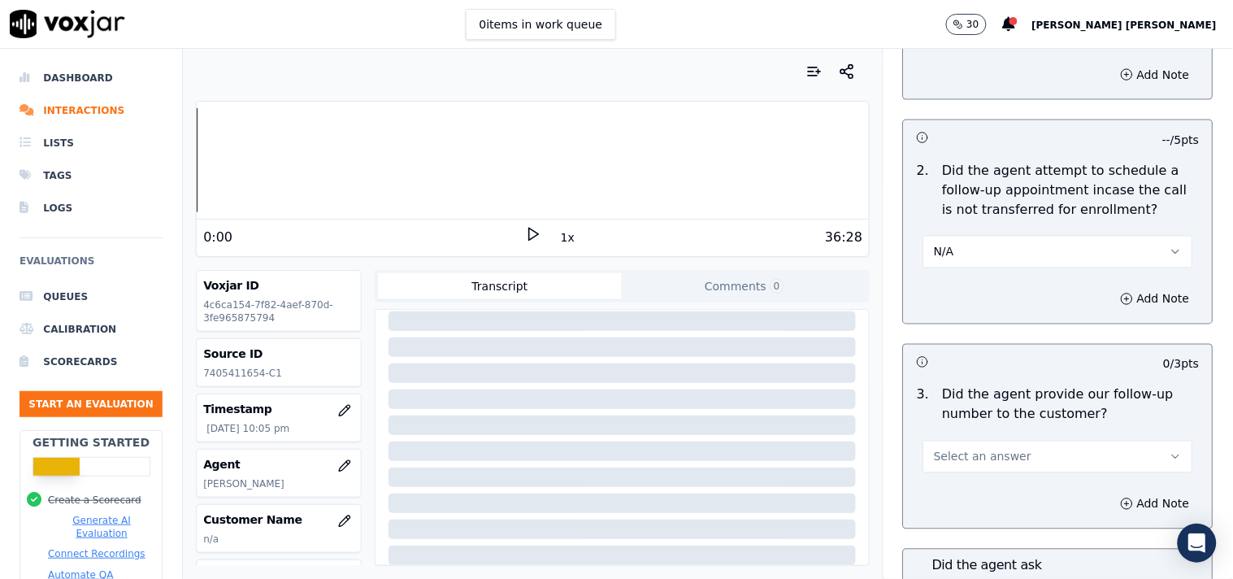
scroll to position [3892, 0]
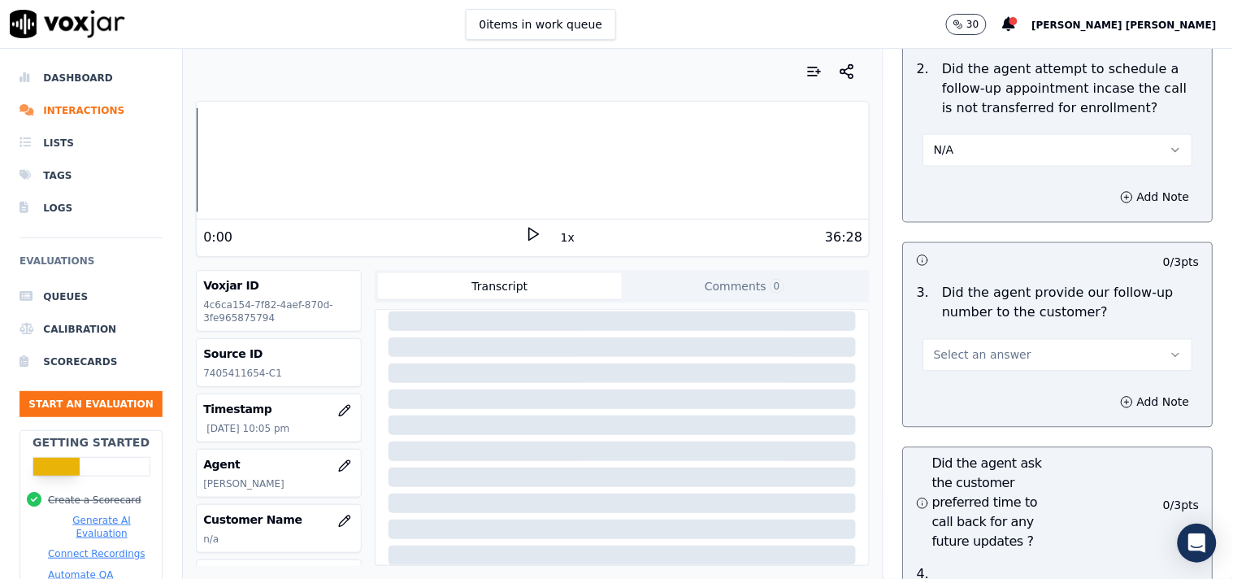
click at [999, 361] on button "Select an answer" at bounding box center [1058, 355] width 270 height 33
click at [981, 388] on div "Yes" at bounding box center [1029, 385] width 239 height 26
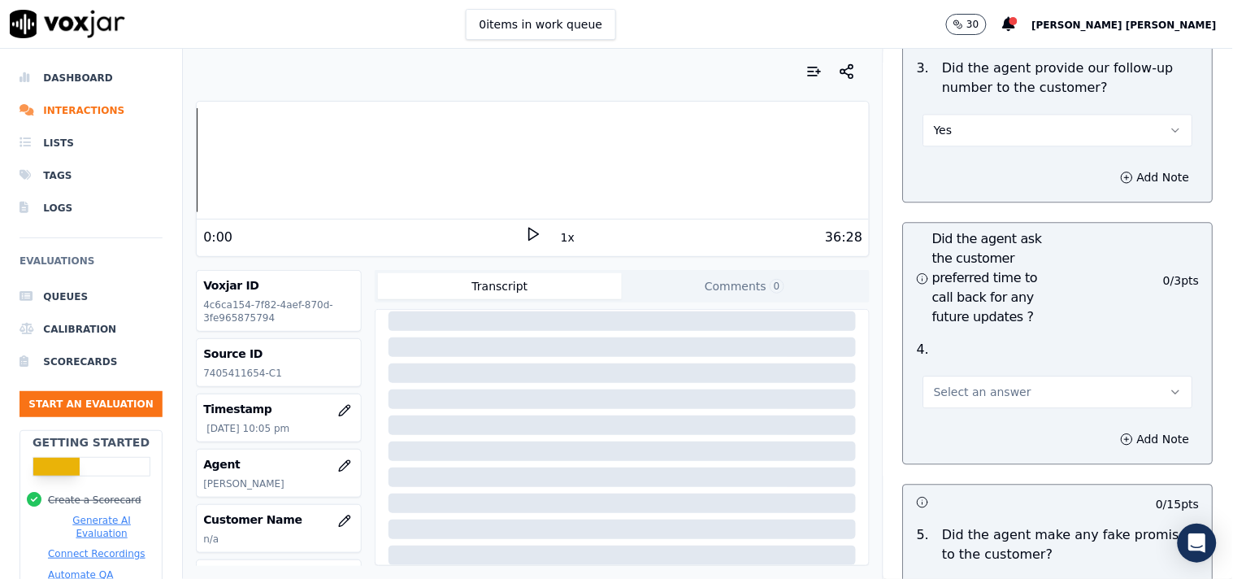
scroll to position [4163, 0]
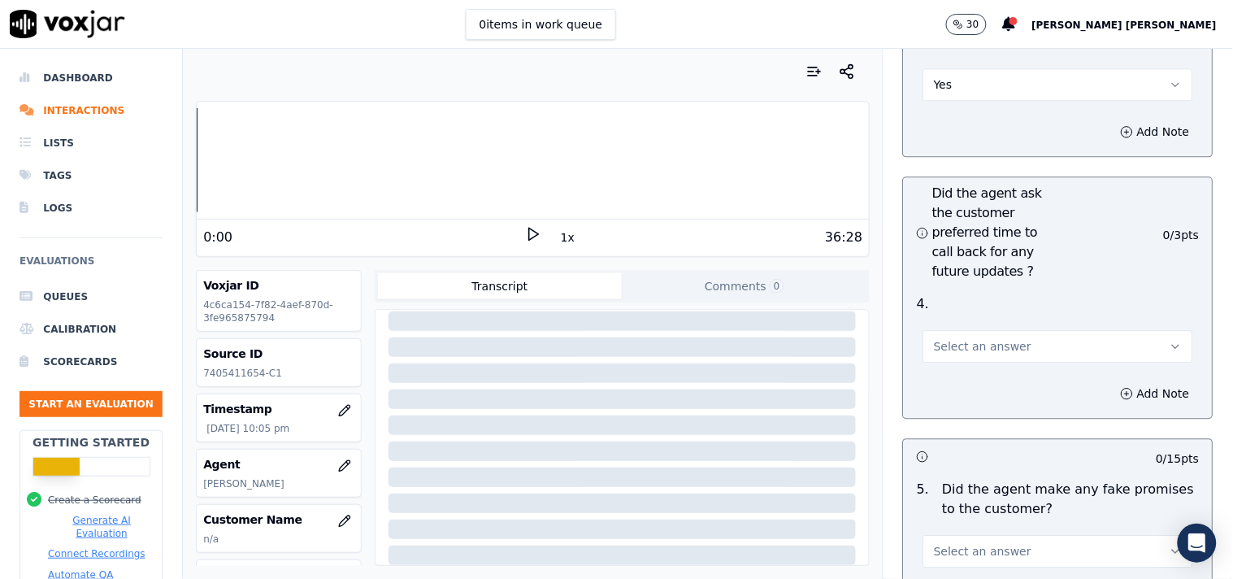
click at [965, 369] on div "Add Note" at bounding box center [1058, 393] width 309 height 49
click at [973, 342] on span "Select an answer" at bounding box center [983, 346] width 98 height 16
click at [957, 400] on div "No" at bounding box center [1029, 402] width 239 height 26
click at [962, 348] on button "No" at bounding box center [1058, 346] width 270 height 33
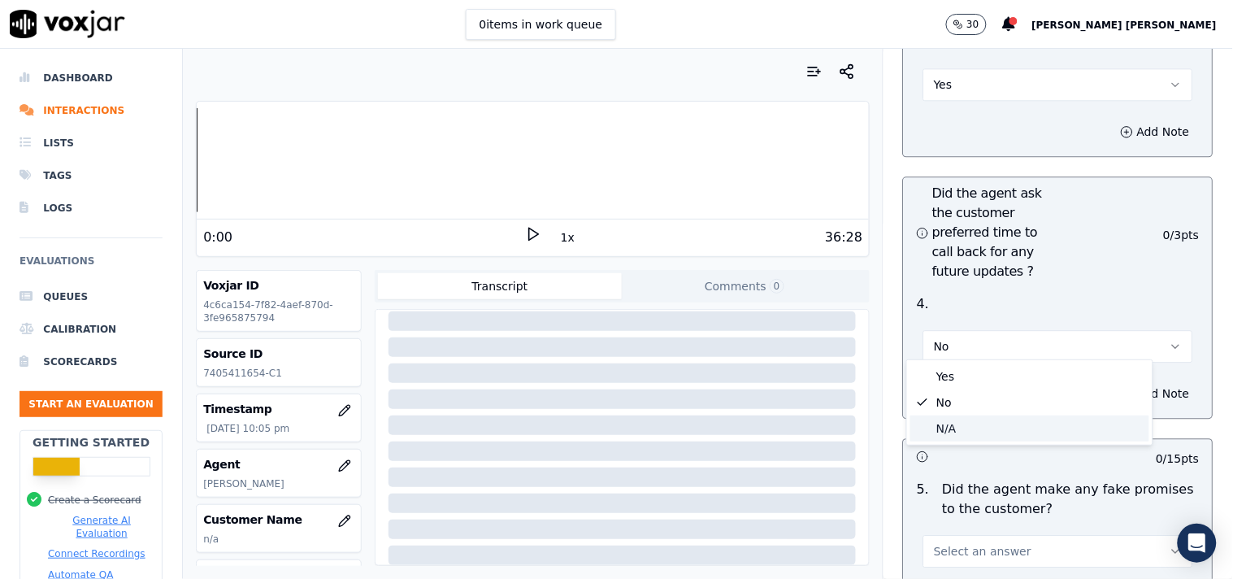
click at [943, 423] on div "N/A" at bounding box center [1029, 428] width 239 height 26
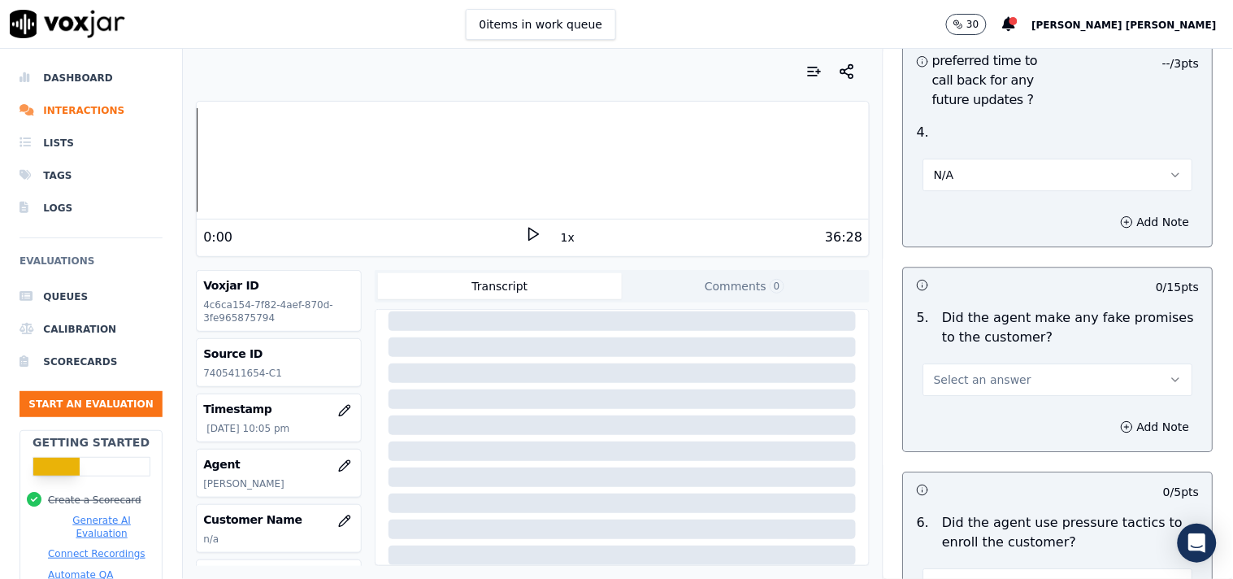
scroll to position [4343, 0]
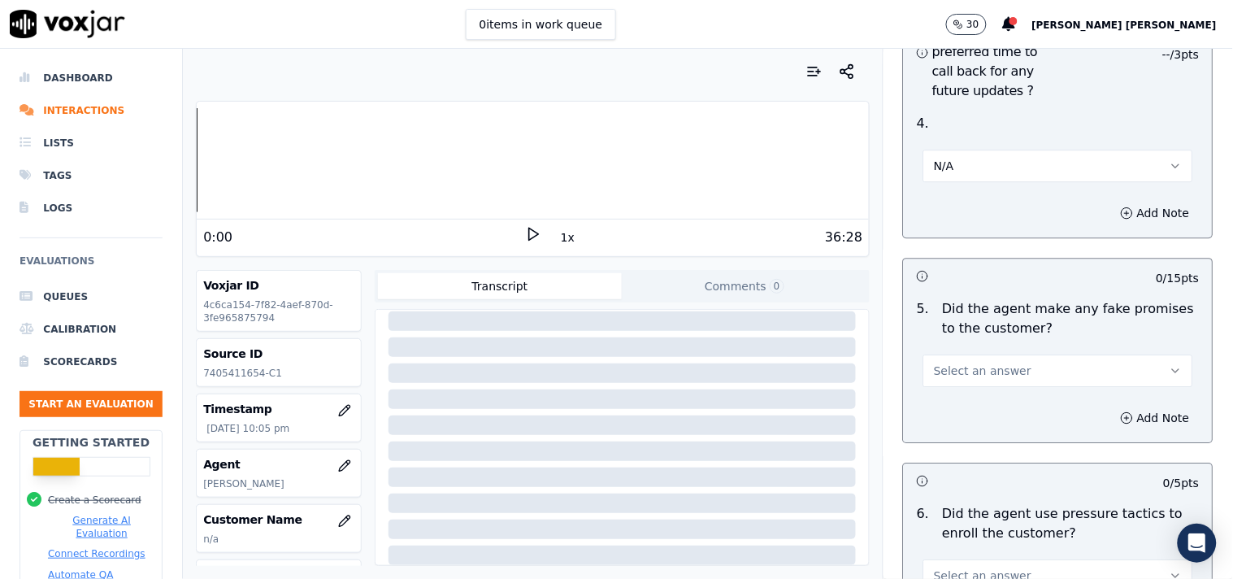
click at [957, 362] on span "Select an answer" at bounding box center [983, 370] width 98 height 16
click at [943, 418] on div "No" at bounding box center [1029, 427] width 239 height 26
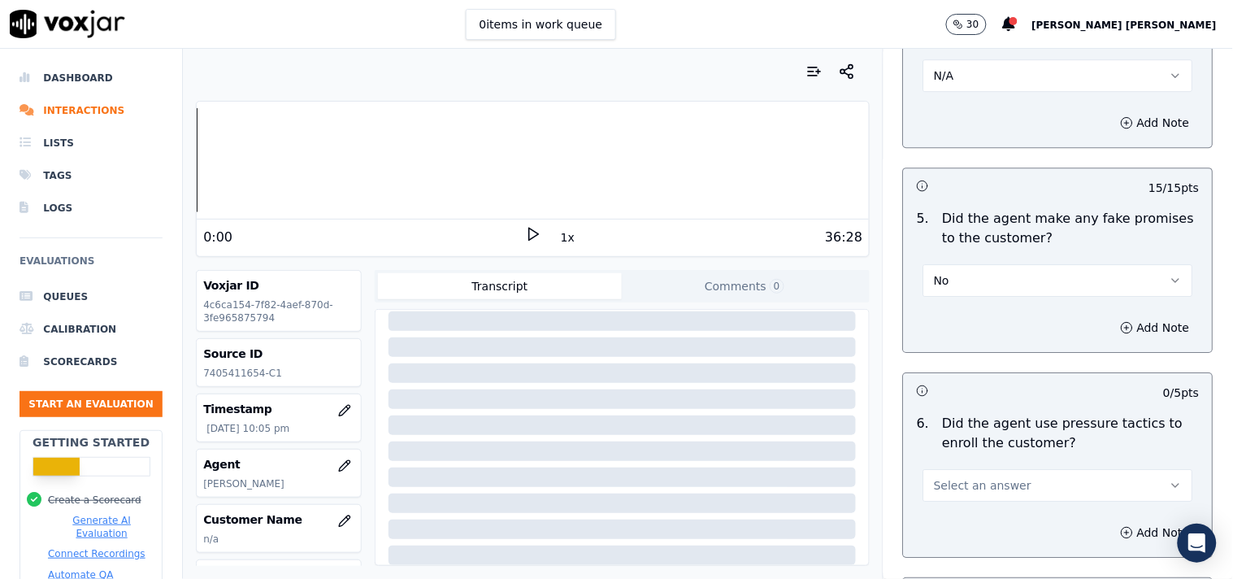
click at [939, 477] on span "Select an answer" at bounding box center [983, 485] width 98 height 16
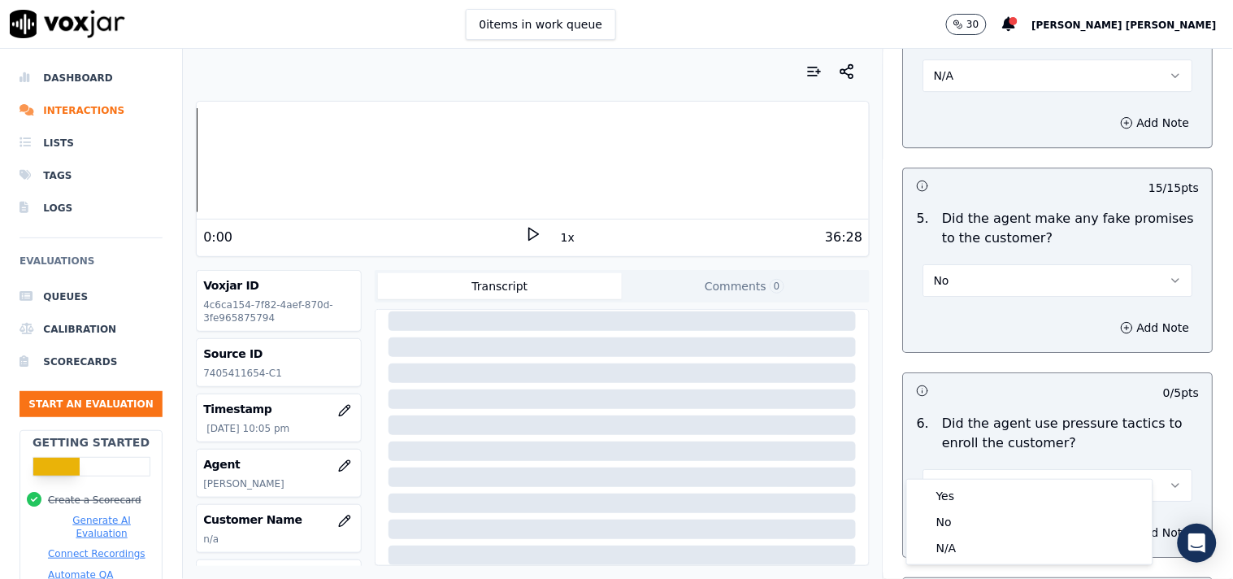
scroll to position [4524, 0]
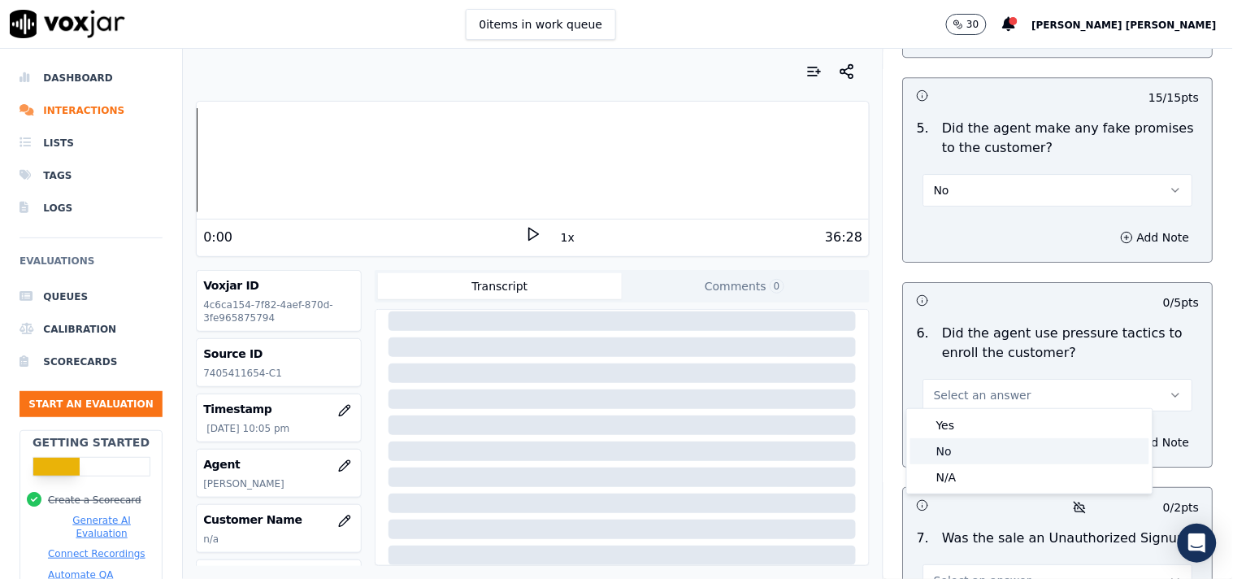
click at [972, 459] on div "No" at bounding box center [1029, 451] width 239 height 26
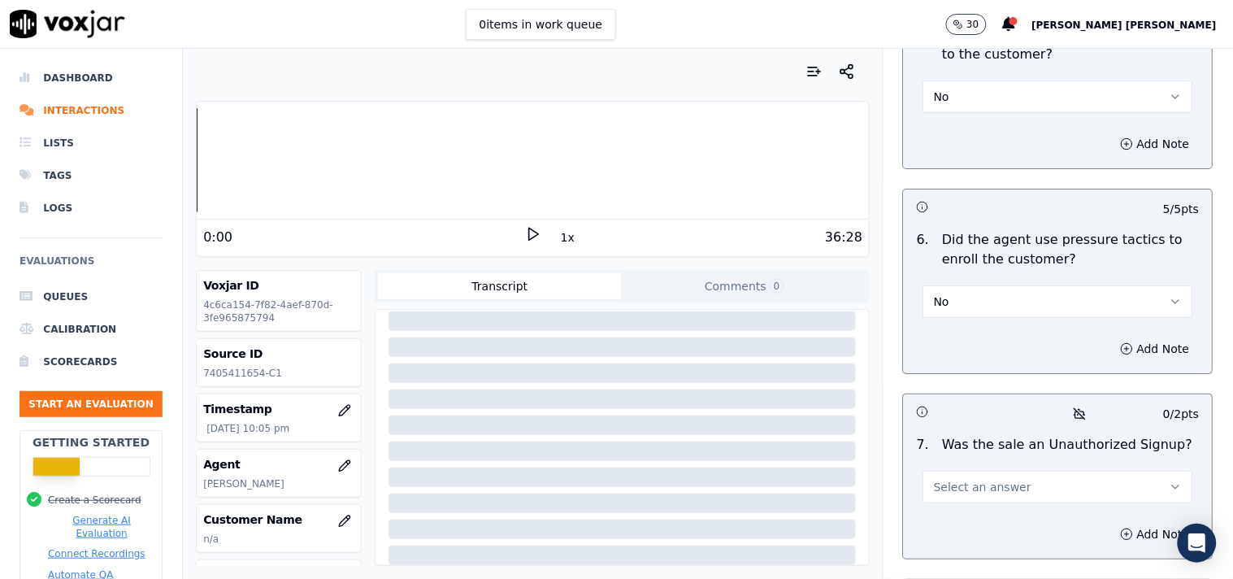
scroll to position [4795, 0]
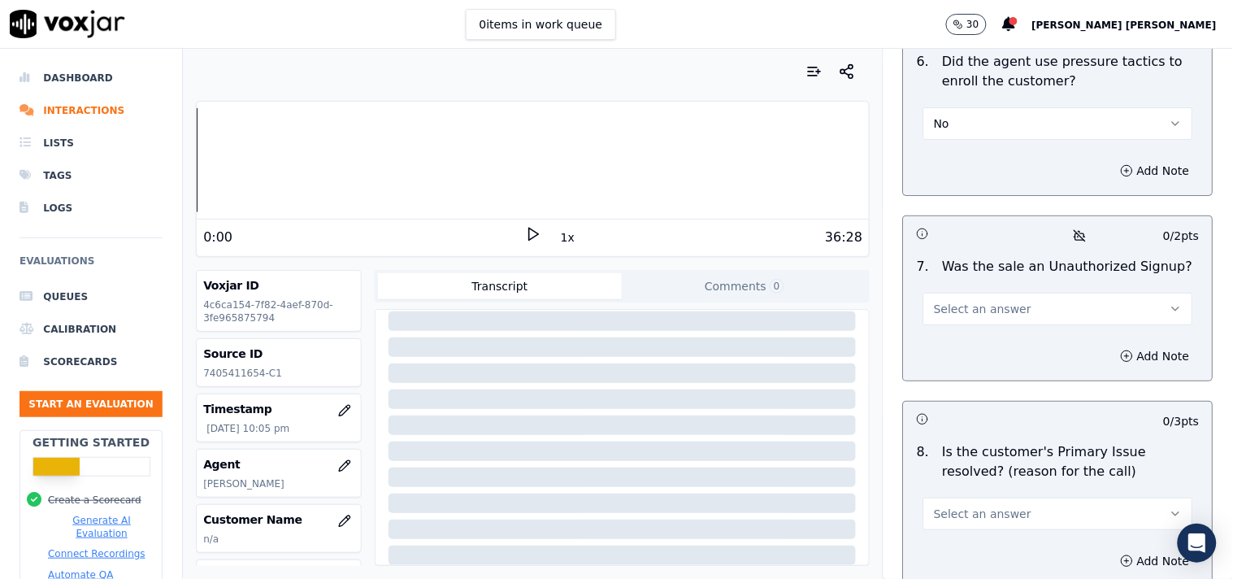
click at [1016, 307] on button "Select an answer" at bounding box center [1058, 309] width 270 height 33
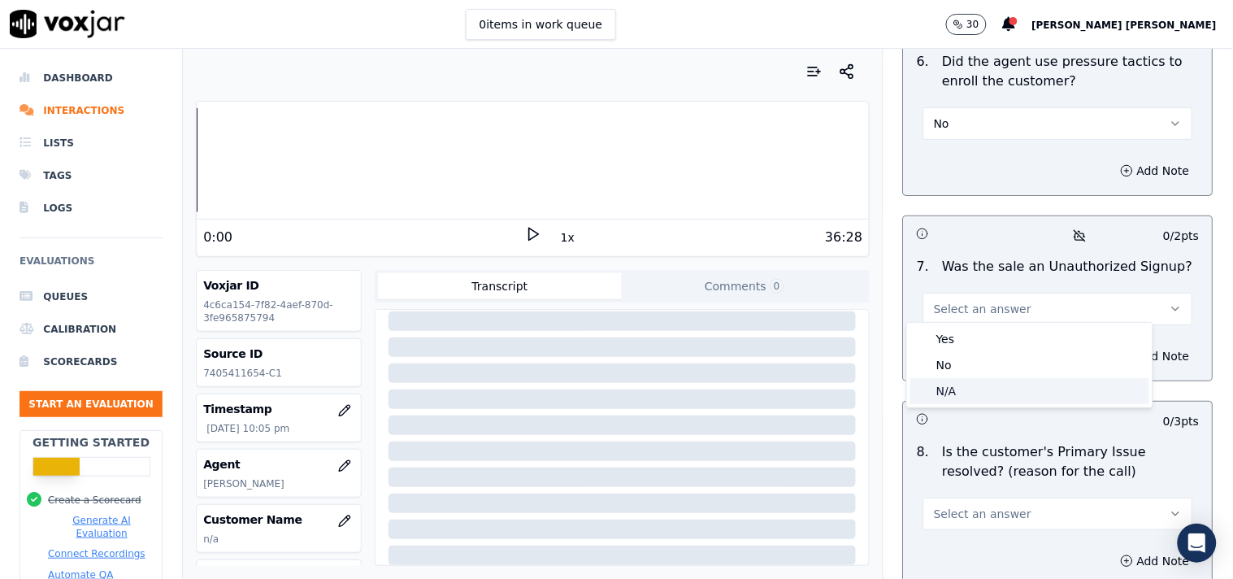
click at [993, 384] on div "N/A" at bounding box center [1029, 391] width 239 height 26
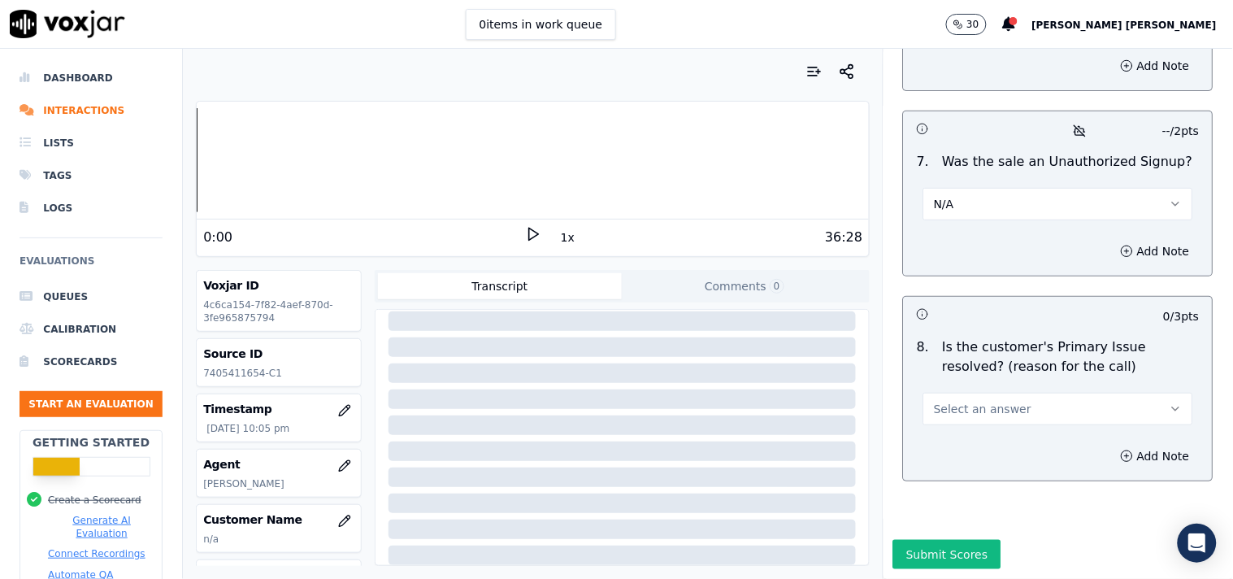
scroll to position [4934, 0]
click at [1045, 392] on button "Select an answer" at bounding box center [1058, 408] width 270 height 33
click at [987, 435] on div "No" at bounding box center [1029, 431] width 239 height 26
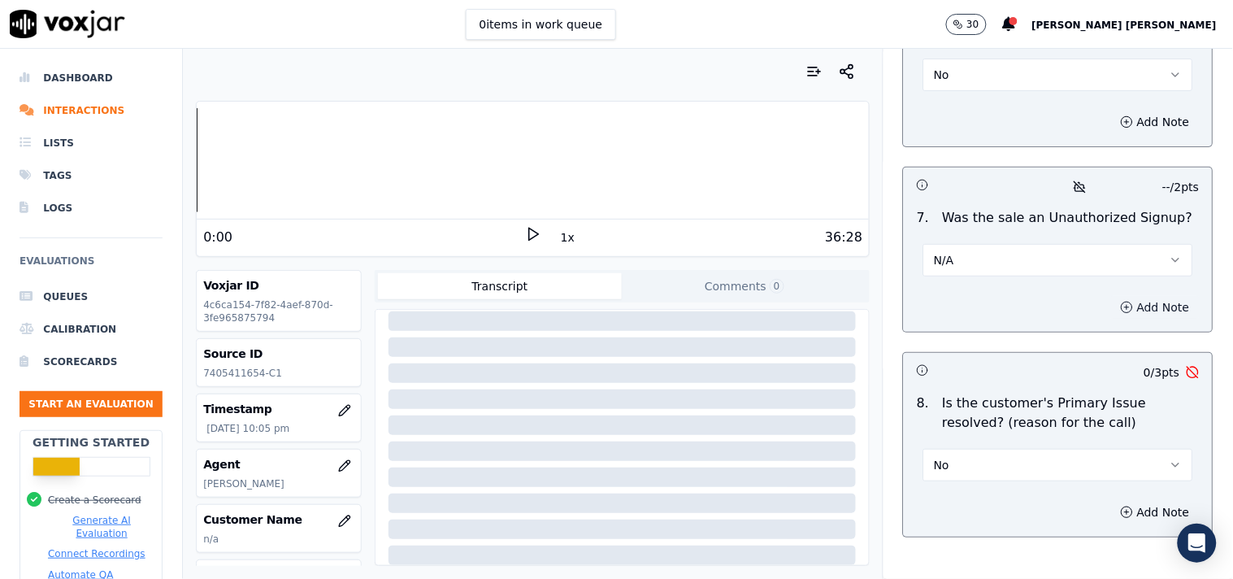
click at [1120, 296] on button "Add Note" at bounding box center [1155, 307] width 89 height 23
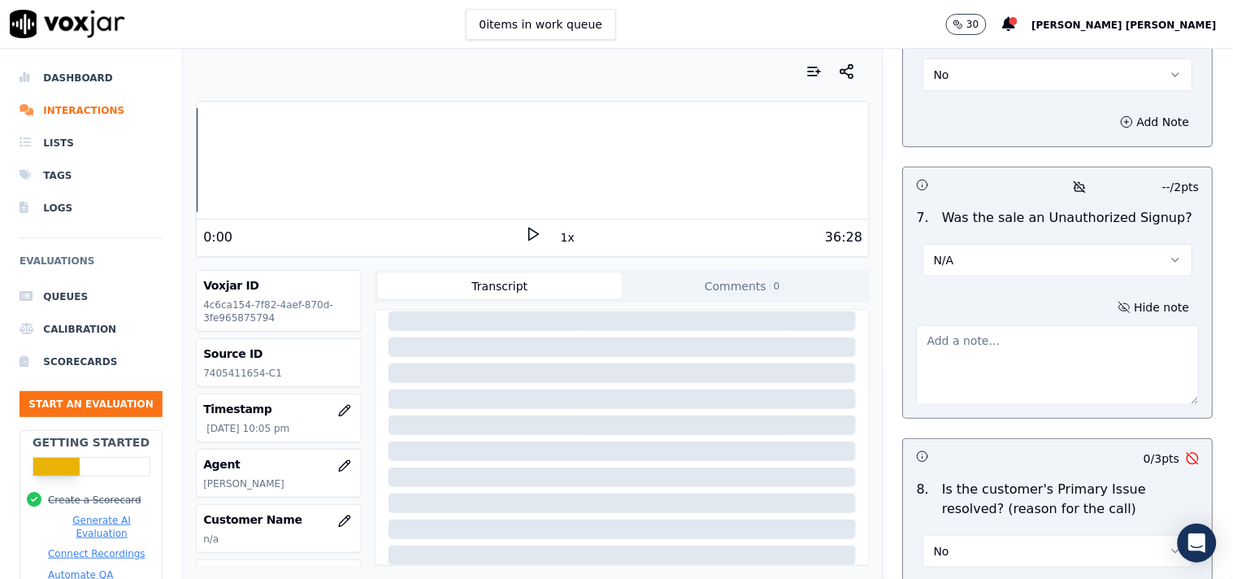
click at [1043, 325] on textarea at bounding box center [1058, 365] width 283 height 80
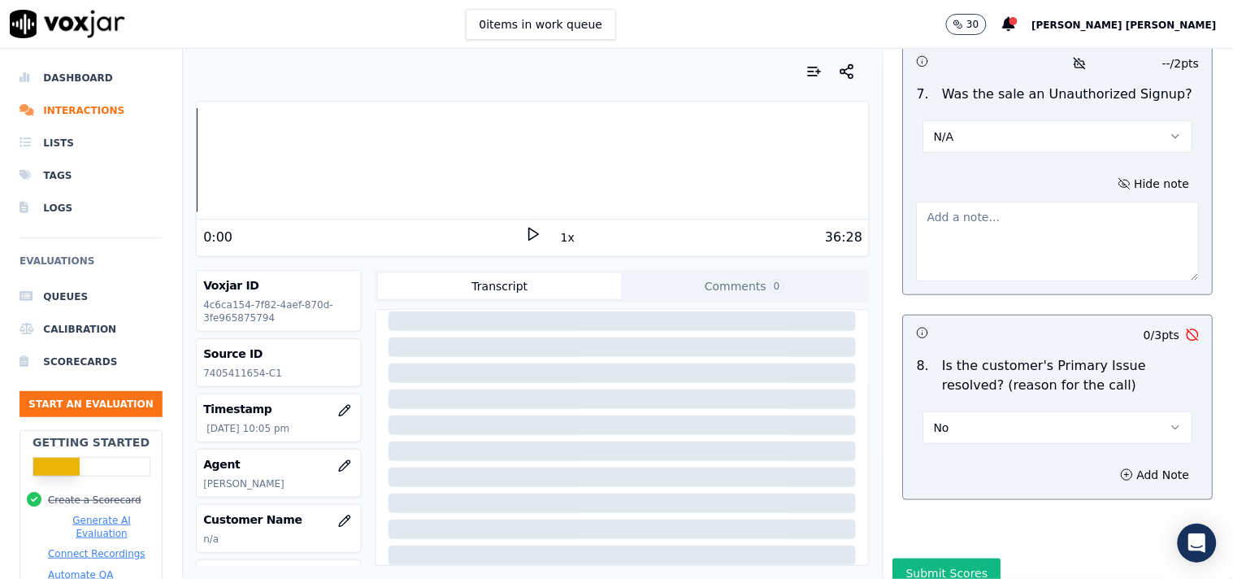
scroll to position [4930, 0]
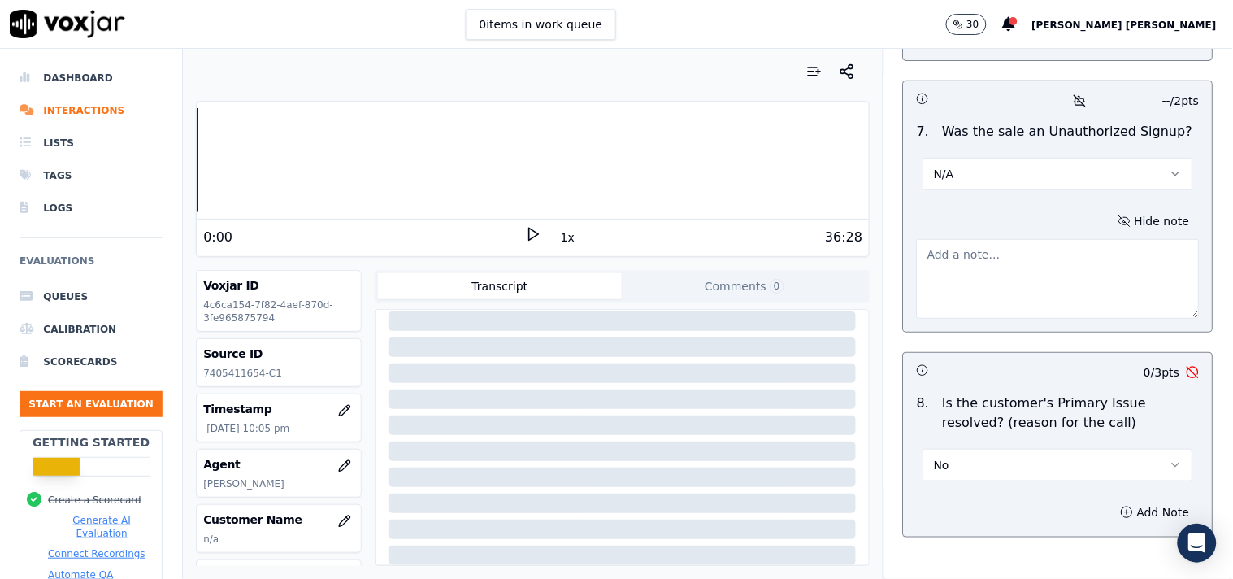
click at [1061, 169] on button "N/A" at bounding box center [1058, 174] width 270 height 33
click at [957, 237] on div "No" at bounding box center [1029, 230] width 239 height 26
click at [985, 276] on textarea at bounding box center [1058, 279] width 283 height 80
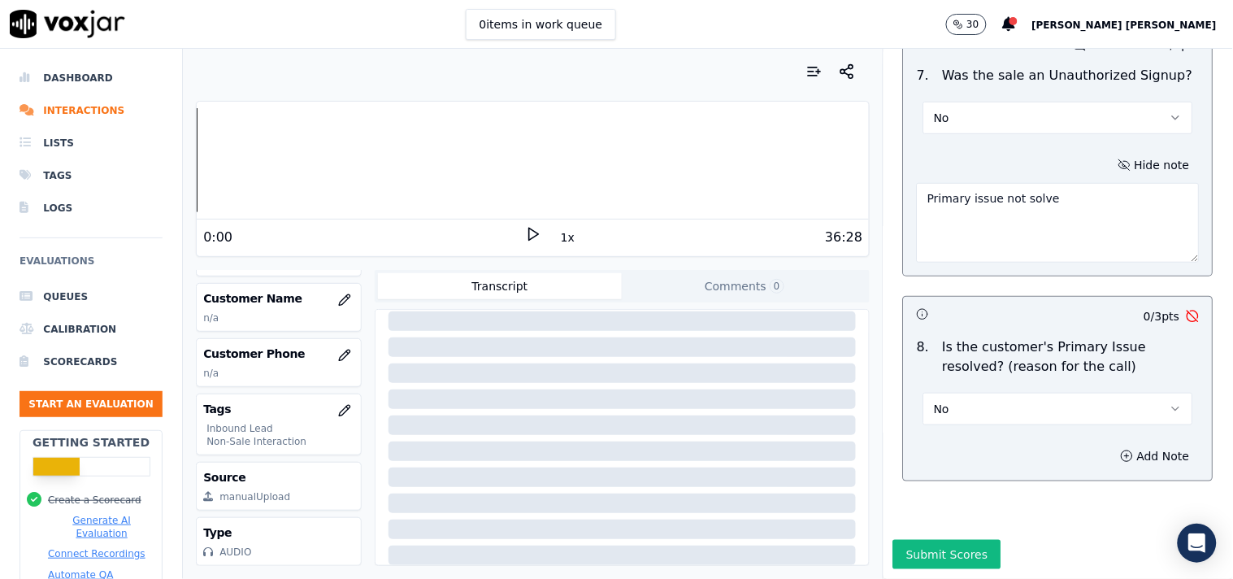
scroll to position [172, 0]
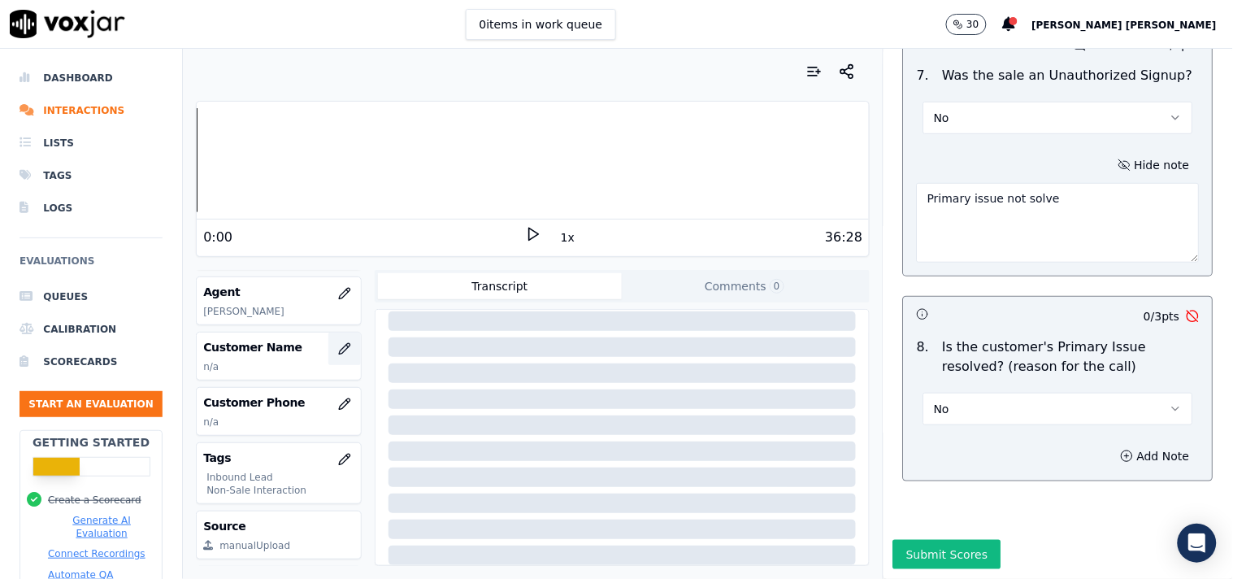
type textarea "Primary issue not solve"
click at [339, 353] on icon "button" at bounding box center [344, 348] width 11 height 11
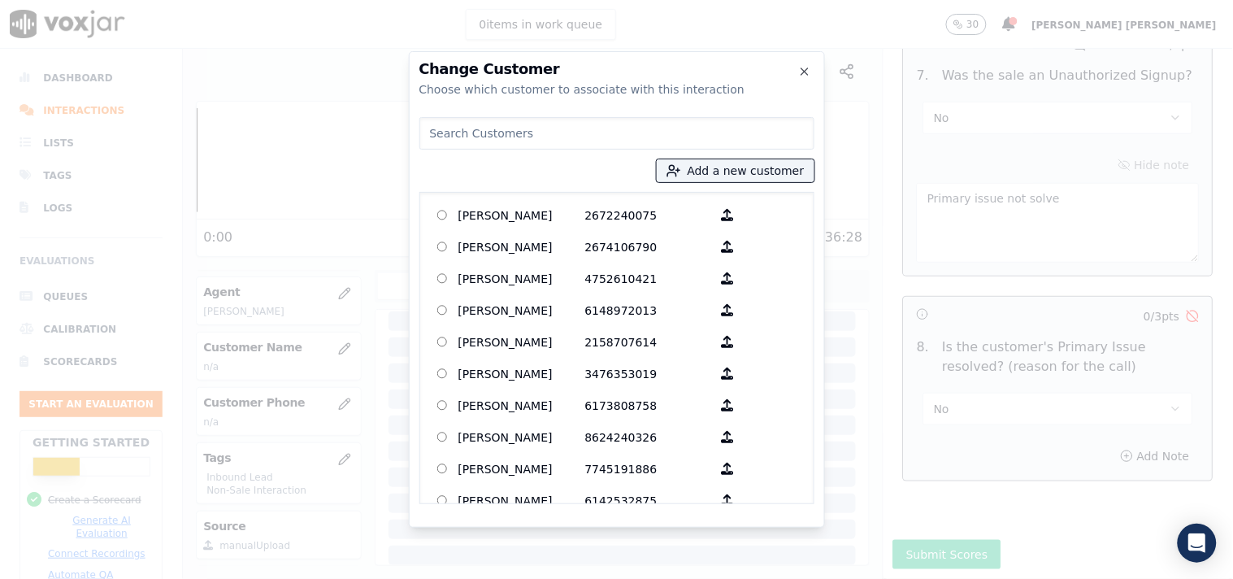
paste input "[PERSON_NAME]"
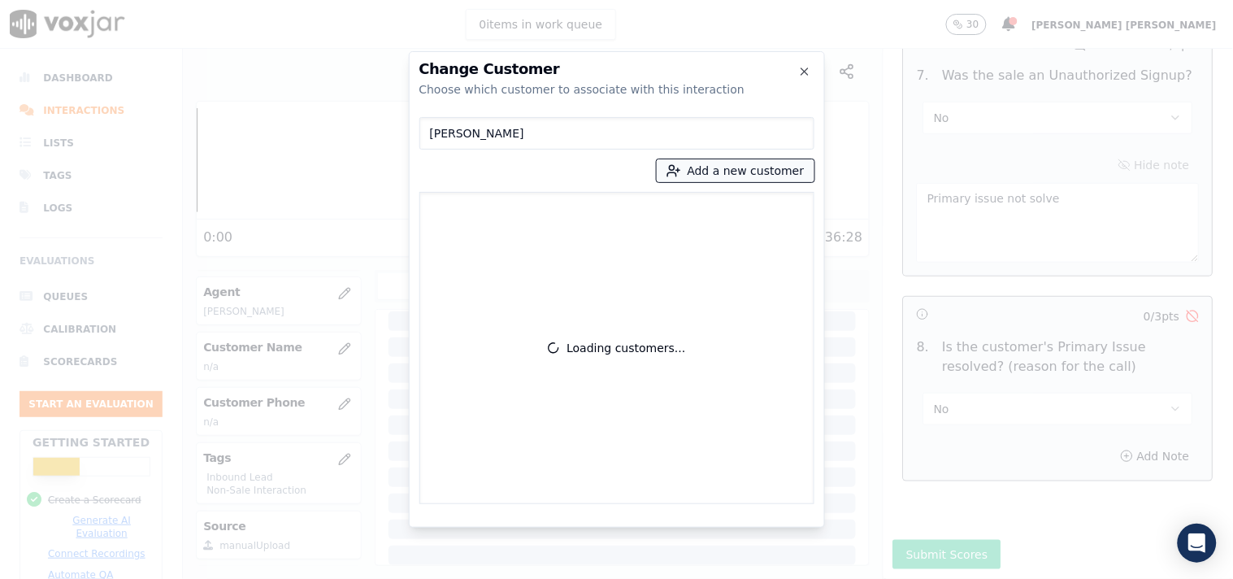
type input "[PERSON_NAME]"
click at [707, 176] on button "Add a new customer" at bounding box center [736, 170] width 158 height 23
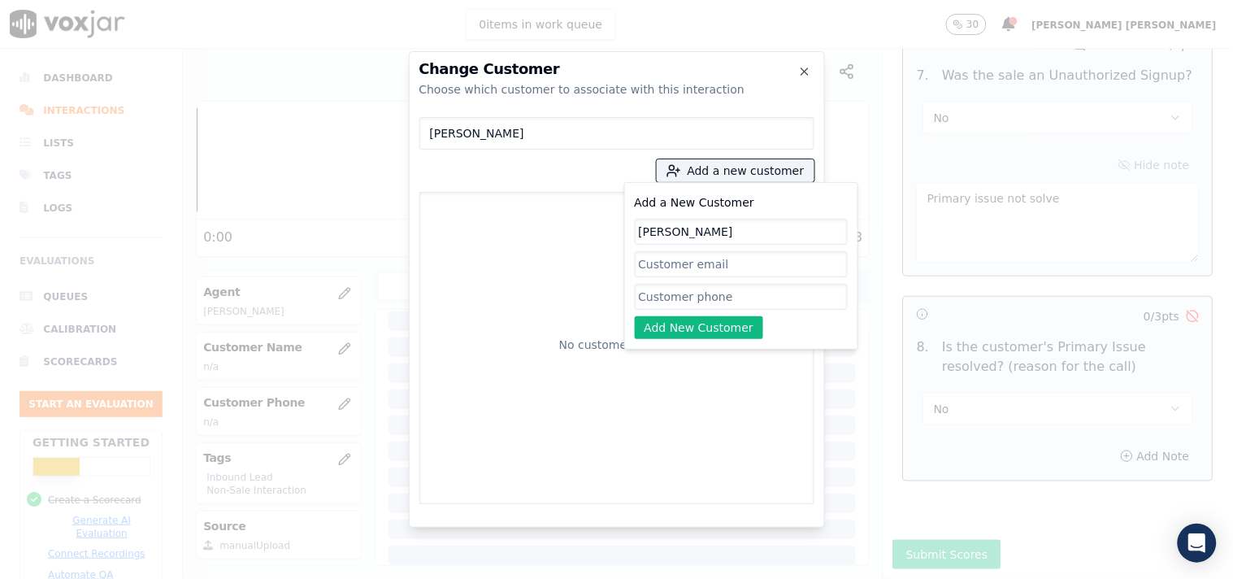
type input "[PERSON_NAME]"
drag, startPoint x: 658, startPoint y: 303, endPoint x: 388, endPoint y: 155, distance: 307.7
click at [658, 303] on input "Add a New Customer" at bounding box center [741, 297] width 213 height 26
paste input "7405411654"
type input "7405411654"
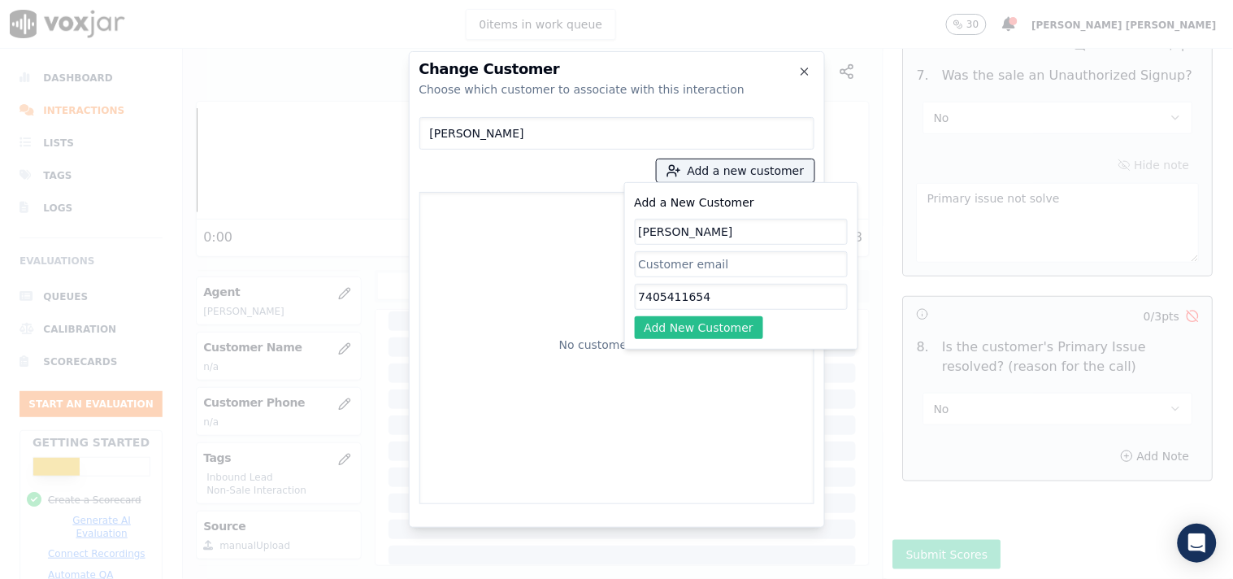
click at [691, 334] on button "Add New Customer" at bounding box center [699, 327] width 129 height 23
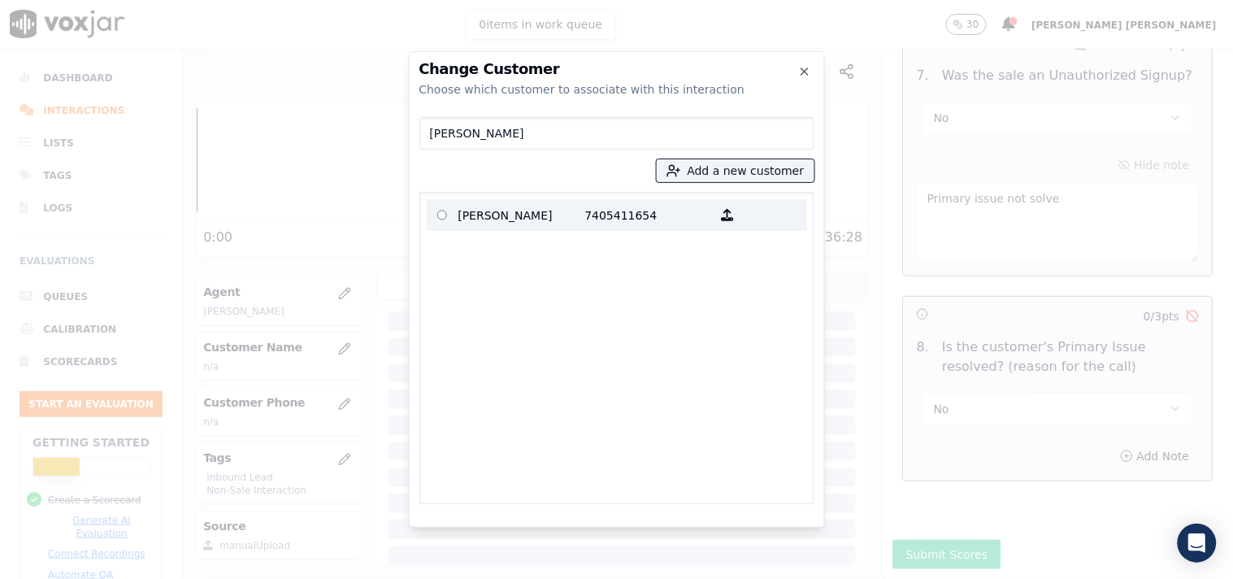
click at [589, 223] on p "7405411654" at bounding box center [648, 214] width 127 height 25
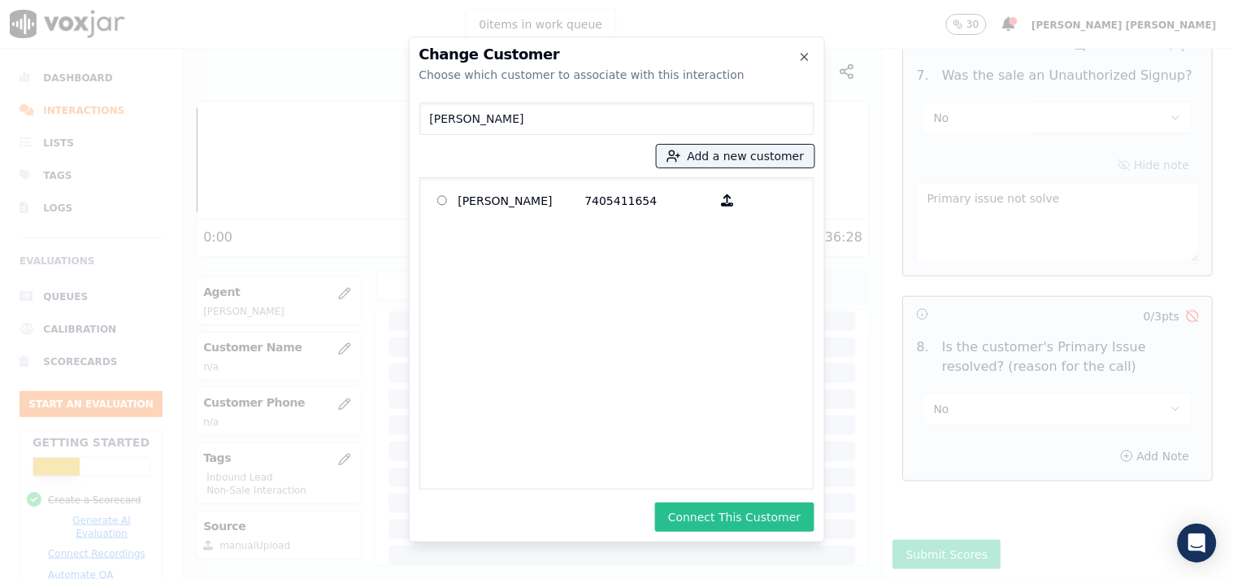
click at [776, 516] on button "Connect This Customer" at bounding box center [734, 516] width 158 height 29
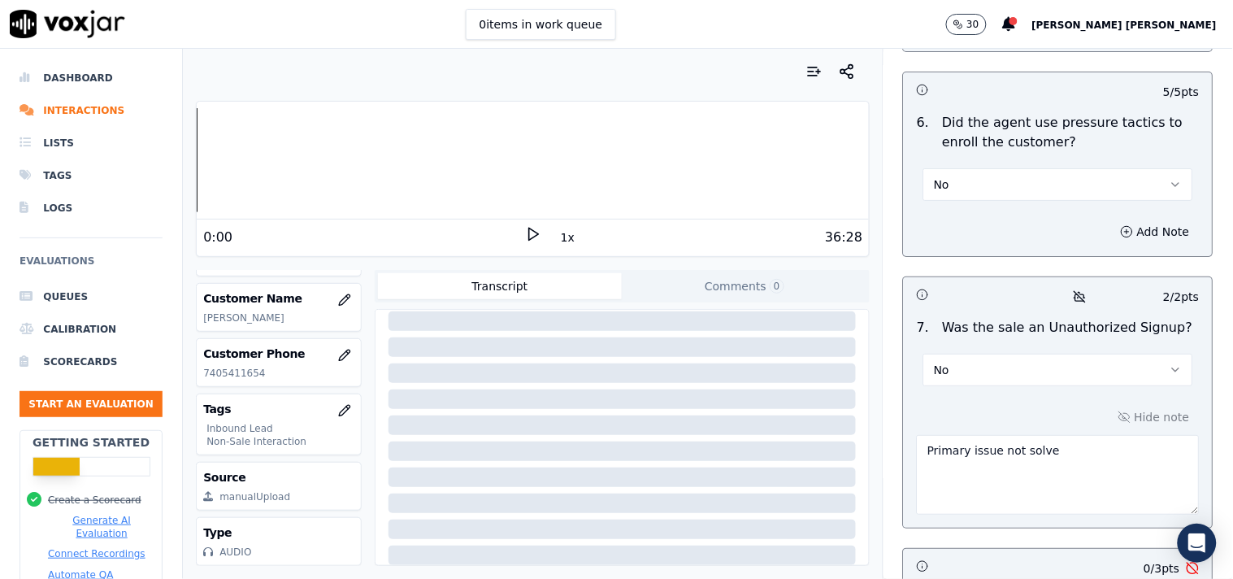
scroll to position [5020, 0]
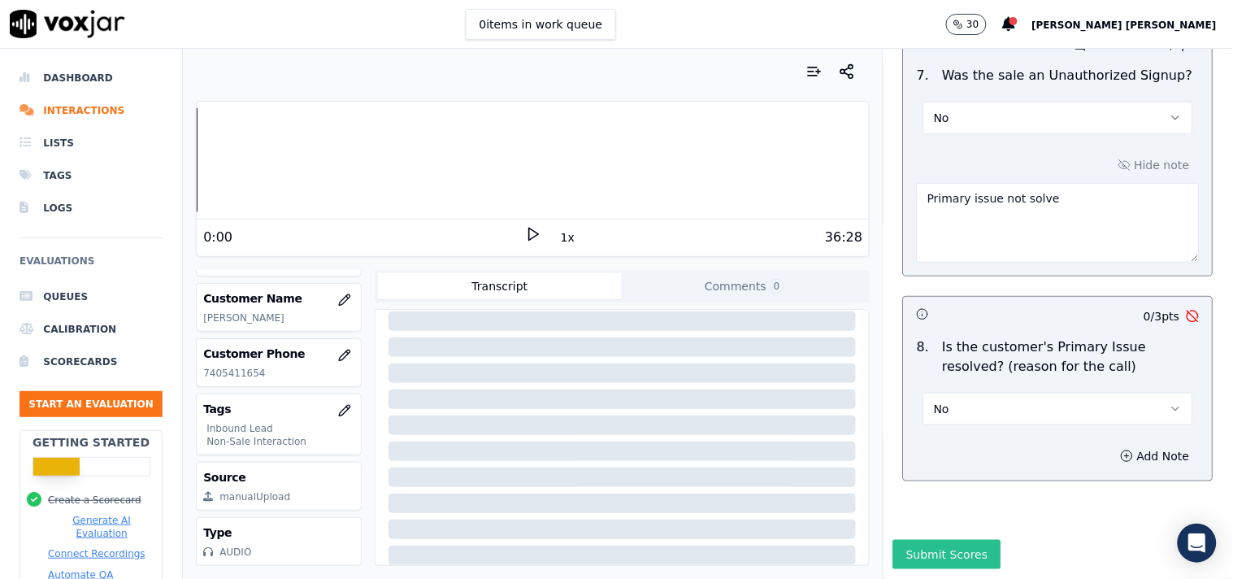
click at [908, 540] on button "Submit Scores" at bounding box center [947, 554] width 108 height 29
